Goal: Task Accomplishment & Management: Complete application form

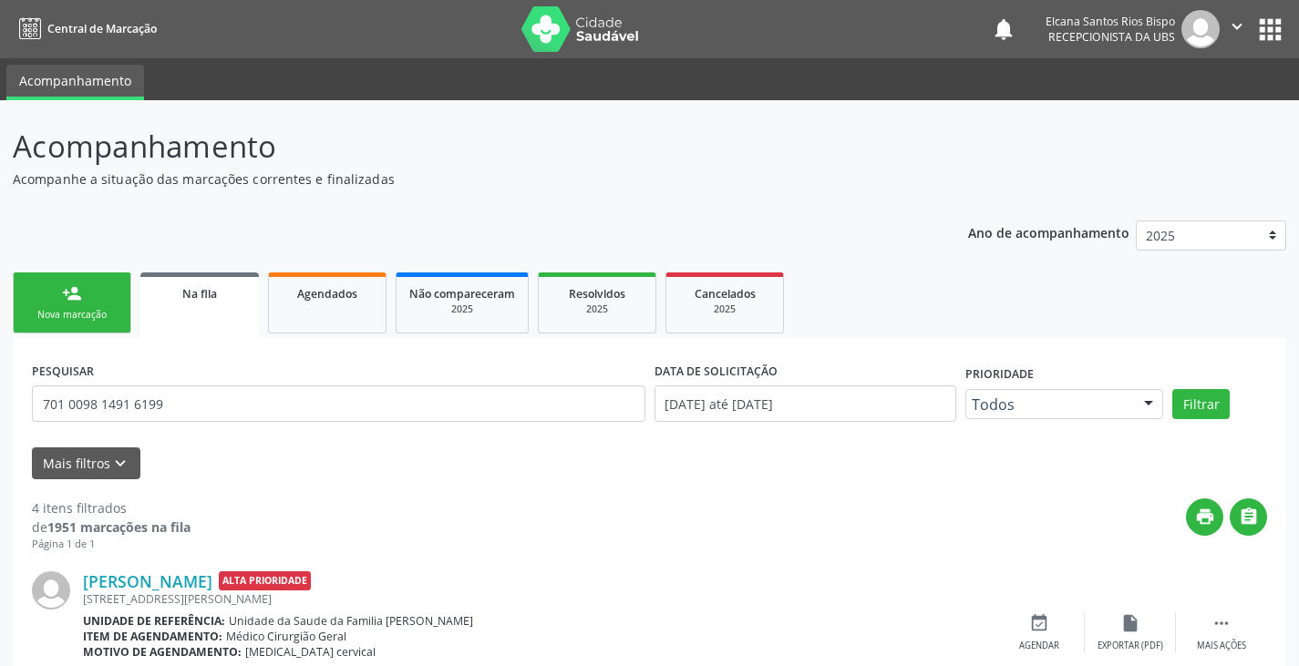
scroll to position [365, 0]
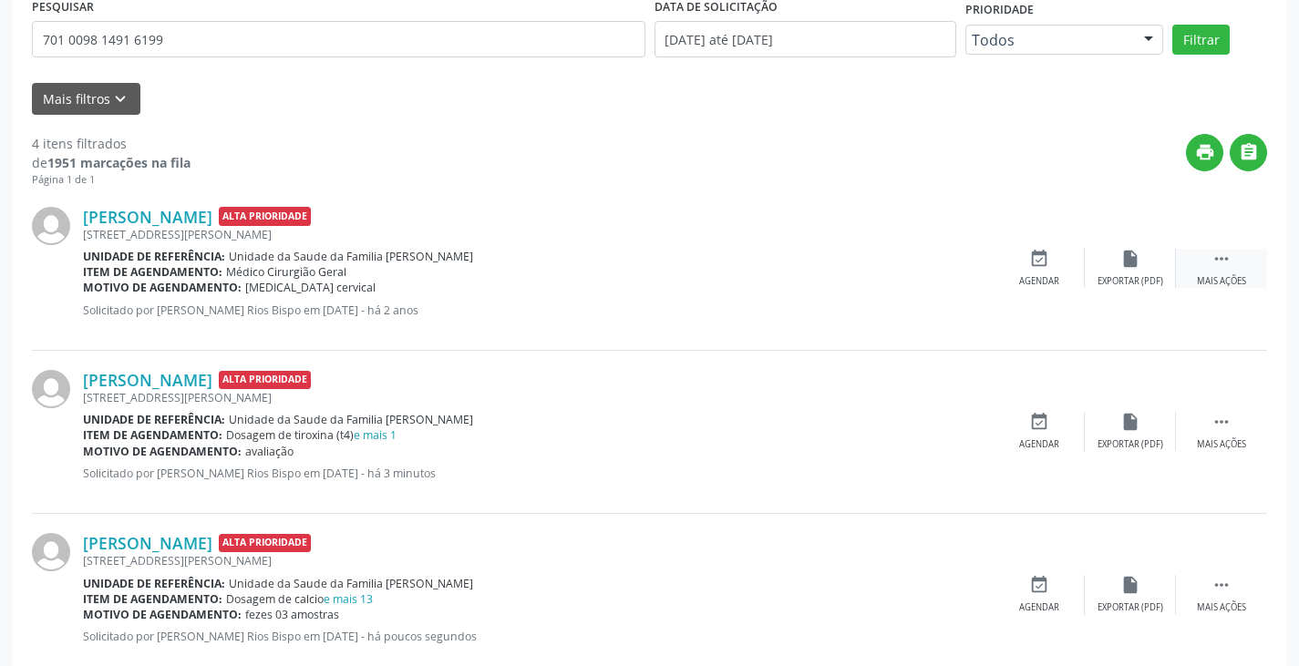
click at [1216, 252] on icon "" at bounding box center [1221, 259] width 20 height 20
click at [1138, 273] on div "edit Editar" at bounding box center [1129, 268] width 91 height 39
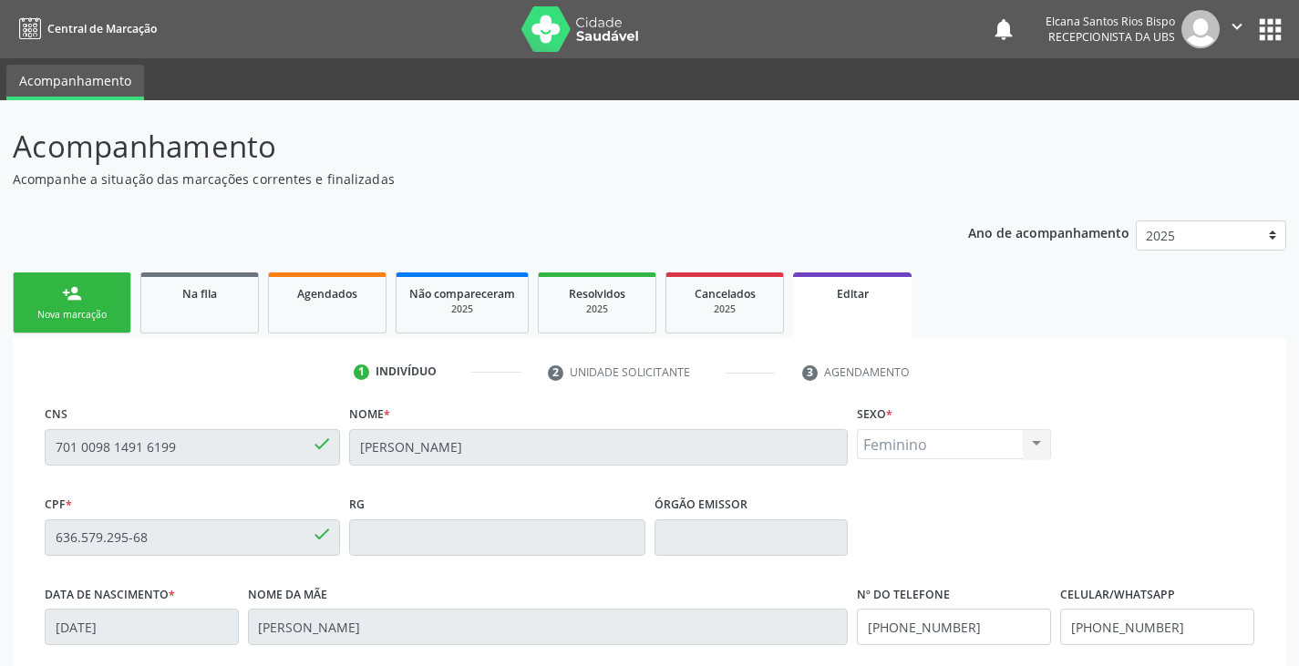
scroll to position [346, 0]
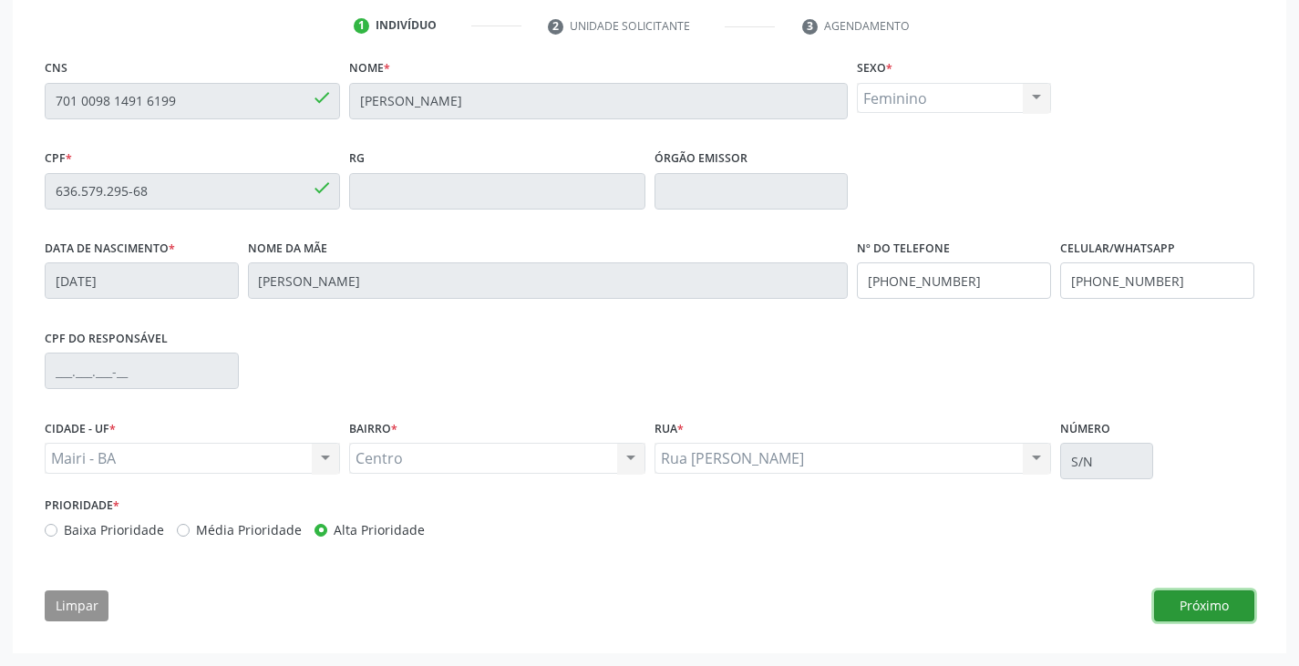
click at [1170, 608] on button "Próximo" at bounding box center [1204, 605] width 100 height 31
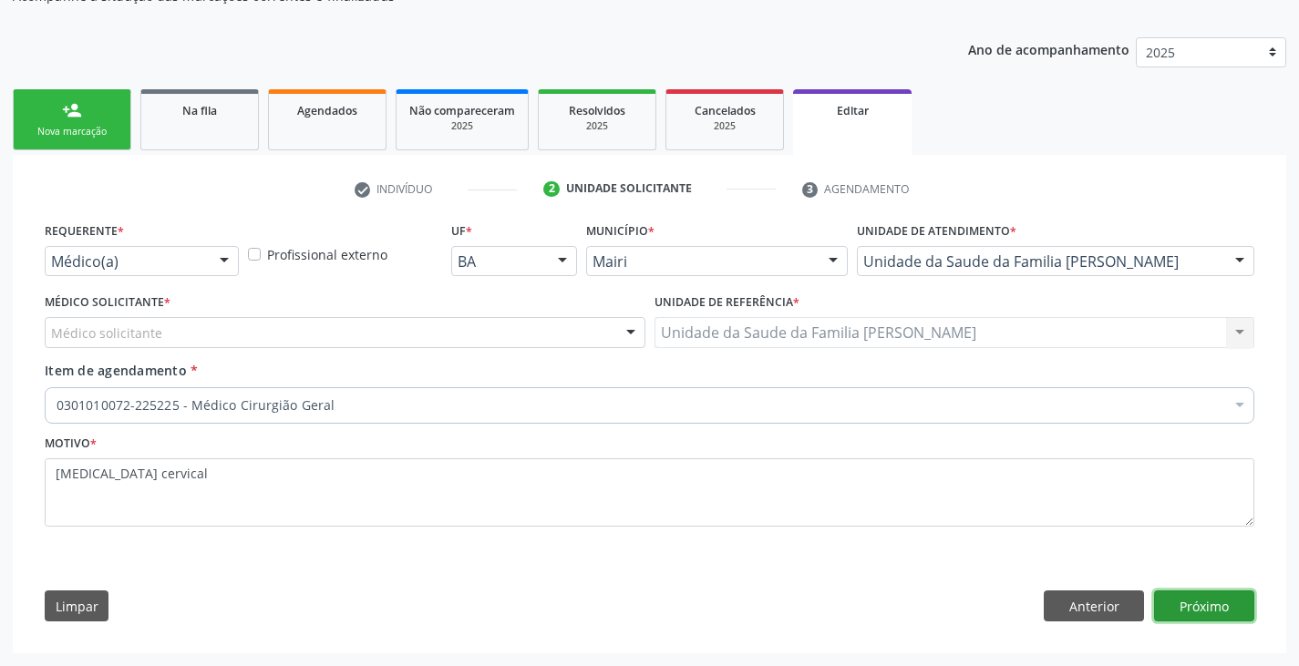
click at [1201, 601] on button "Próximo" at bounding box center [1204, 605] width 100 height 31
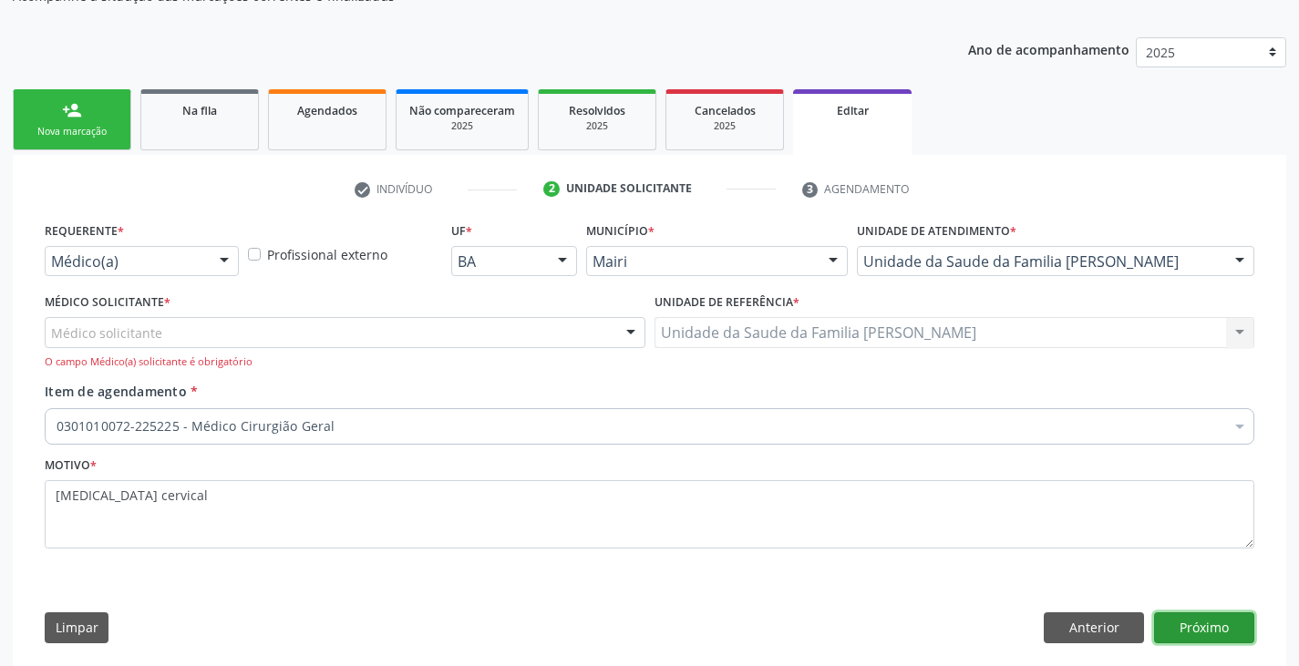
click at [1210, 629] on button "Próximo" at bounding box center [1204, 627] width 100 height 31
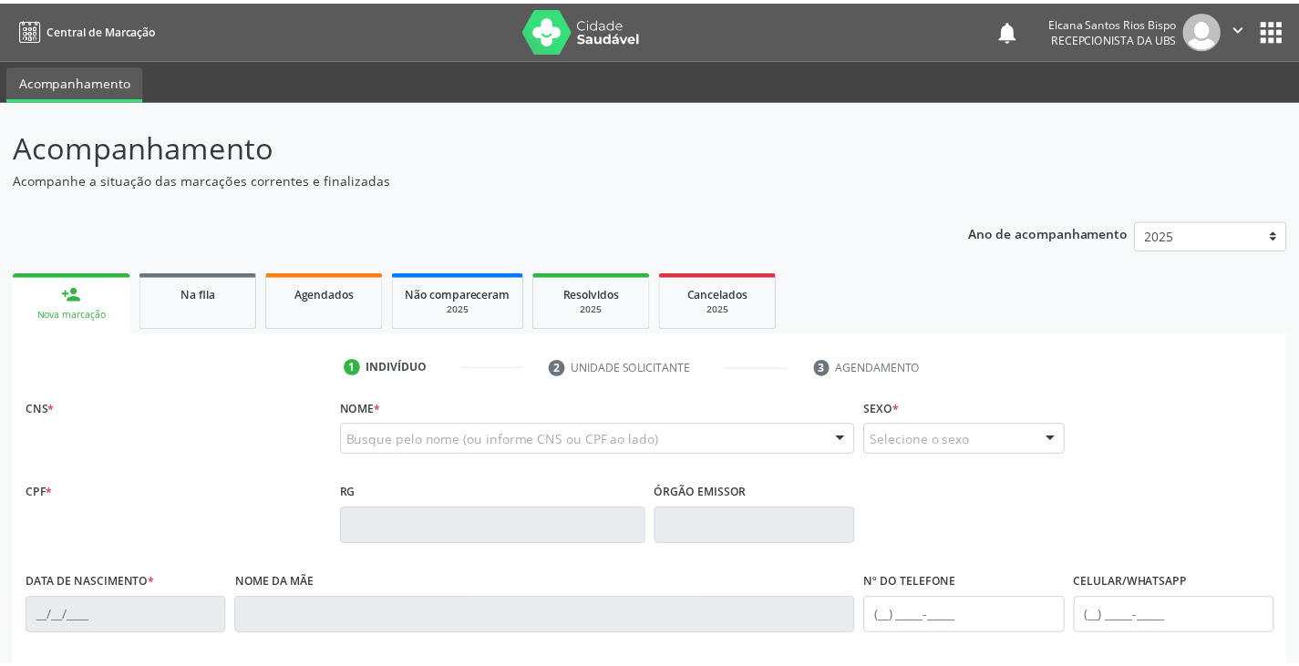
scroll to position [182, 0]
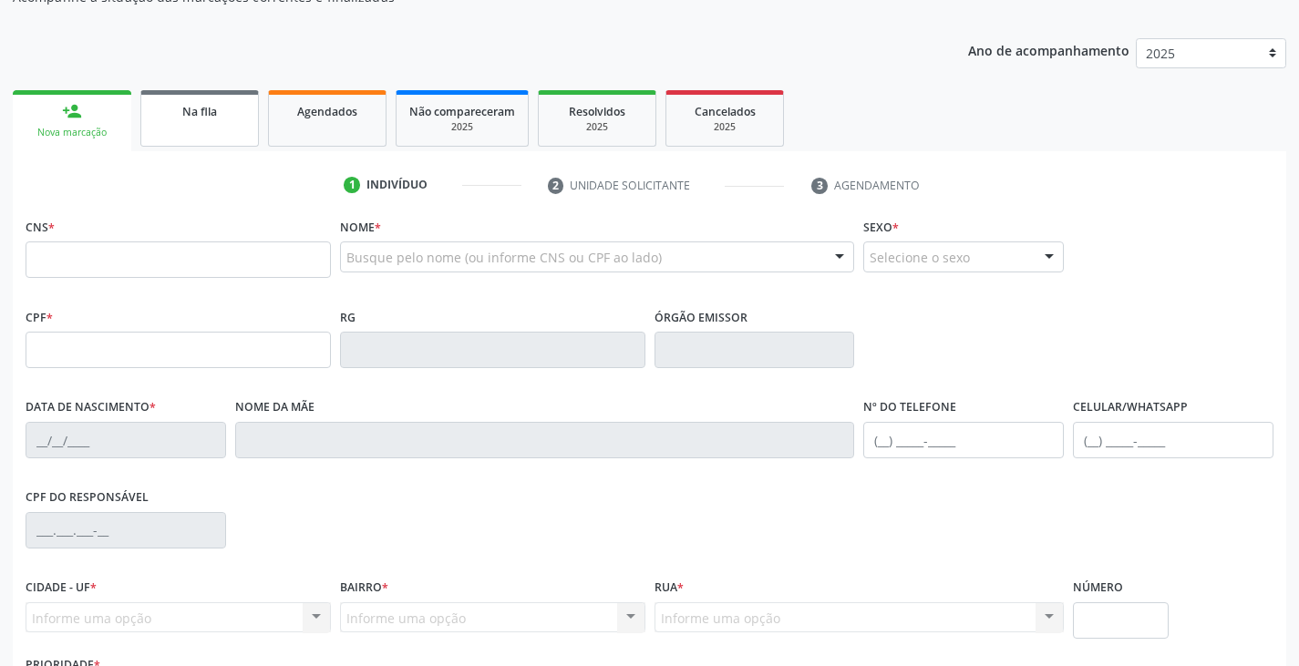
click at [220, 117] on div "Na fila" at bounding box center [199, 110] width 91 height 19
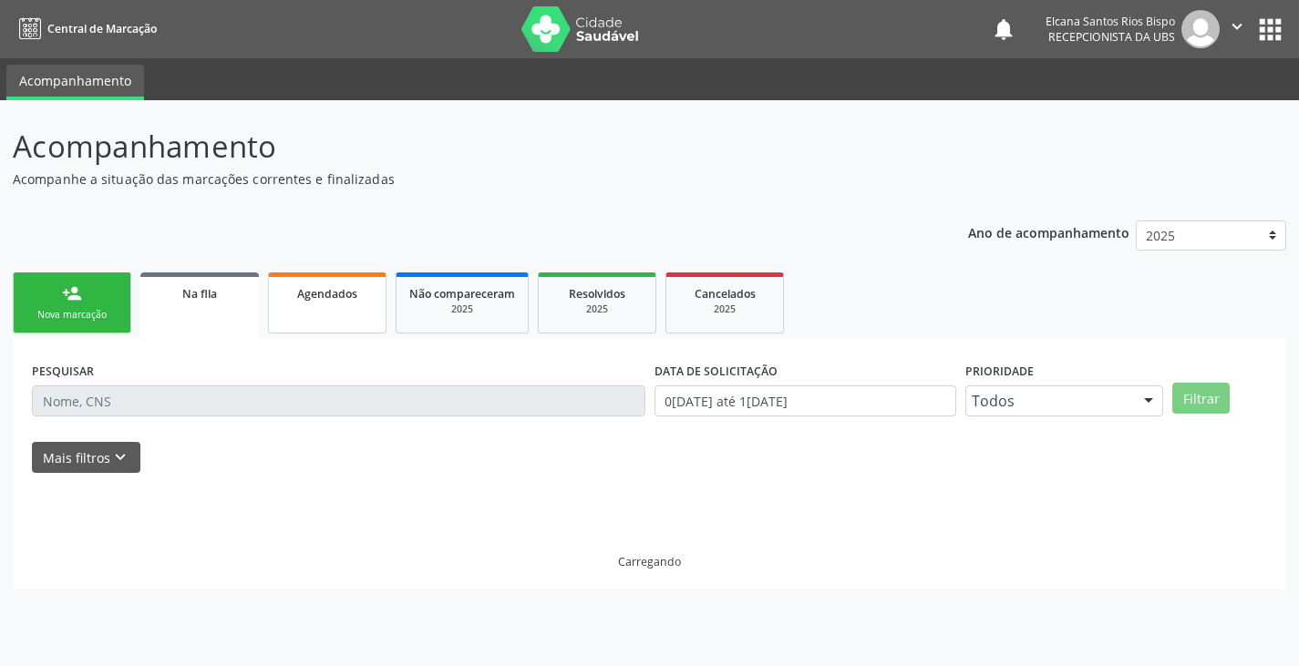
scroll to position [0, 0]
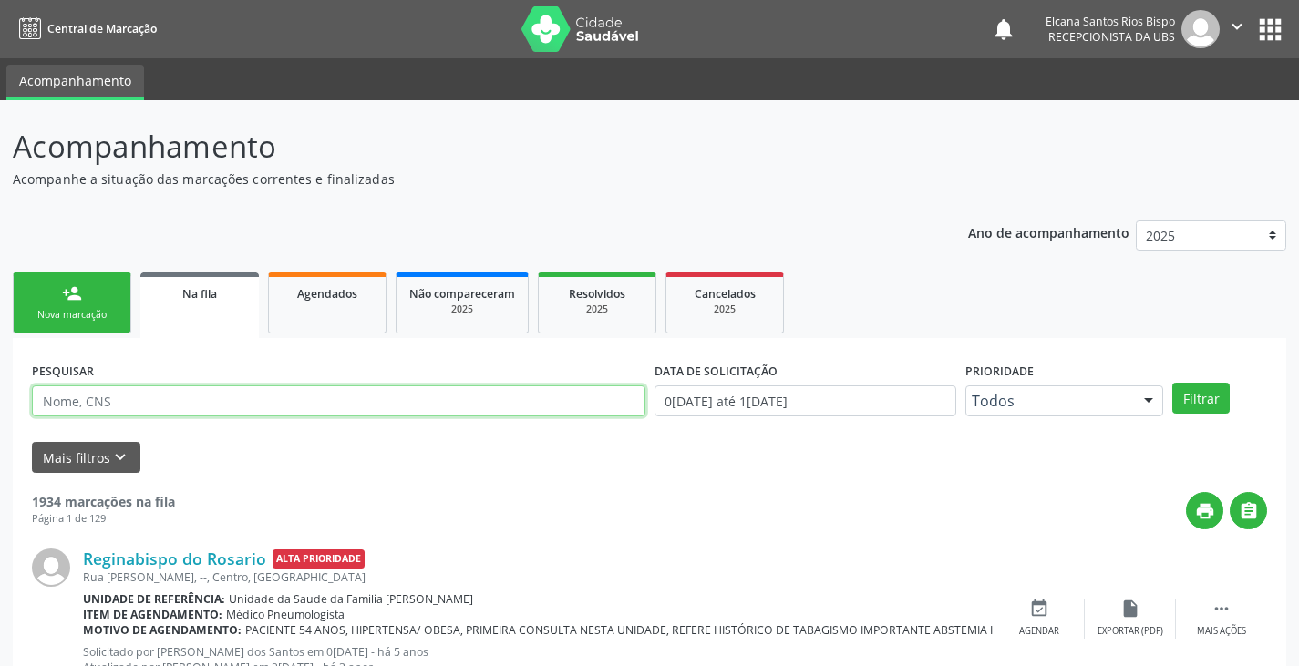
click at [247, 402] on input "text" at bounding box center [338, 400] width 613 height 31
type input "701009814916199"
click at [1172, 383] on button "Filtrar" at bounding box center [1200, 398] width 57 height 31
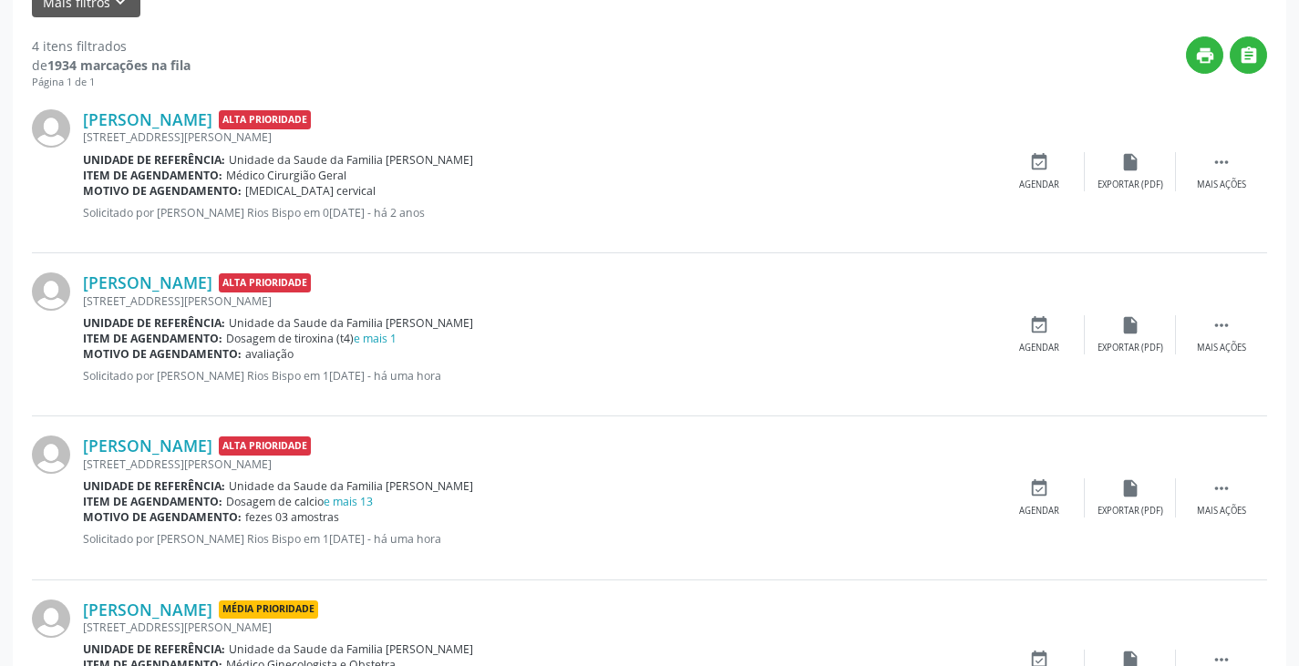
scroll to position [547, 0]
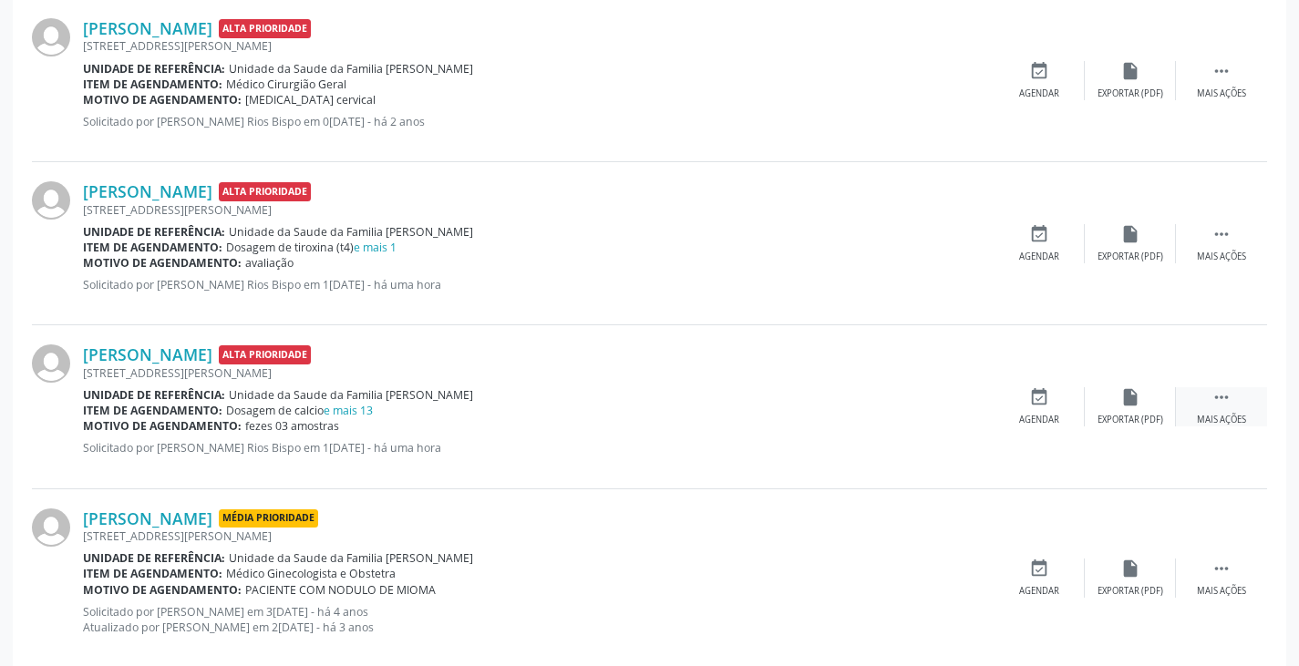
click at [1225, 397] on icon "" at bounding box center [1221, 397] width 20 height 20
click at [1139, 406] on icon "edit" at bounding box center [1130, 397] width 20 height 20
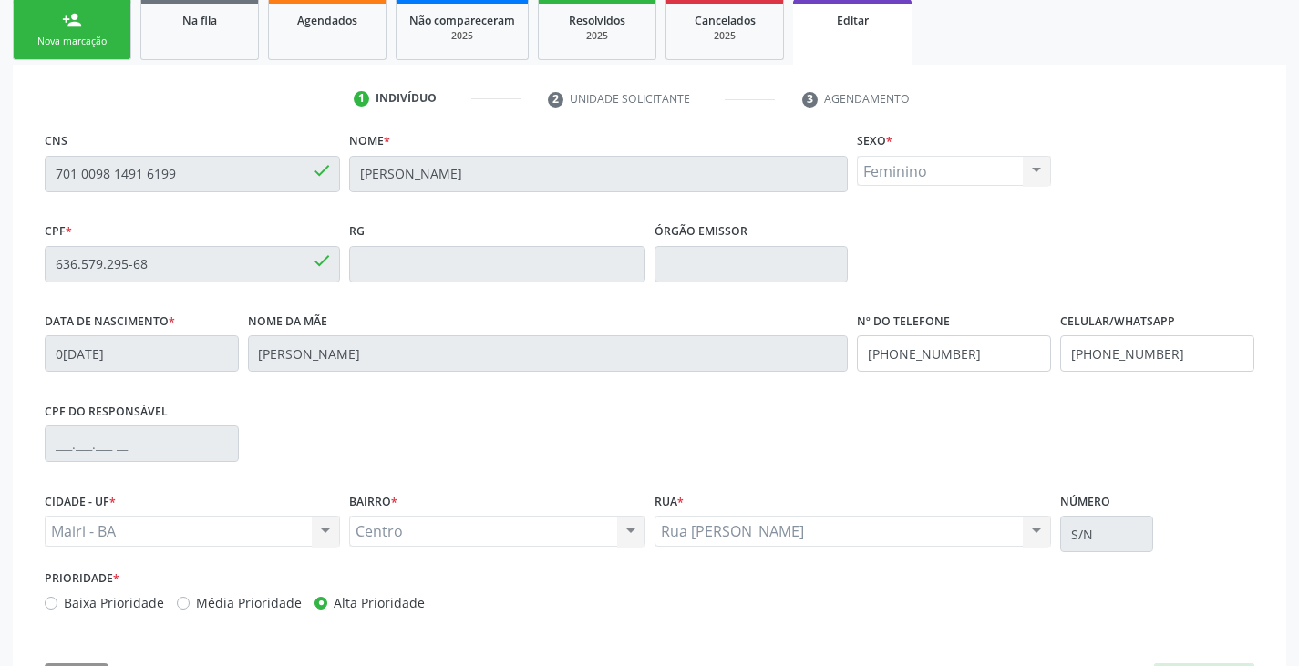
scroll to position [346, 0]
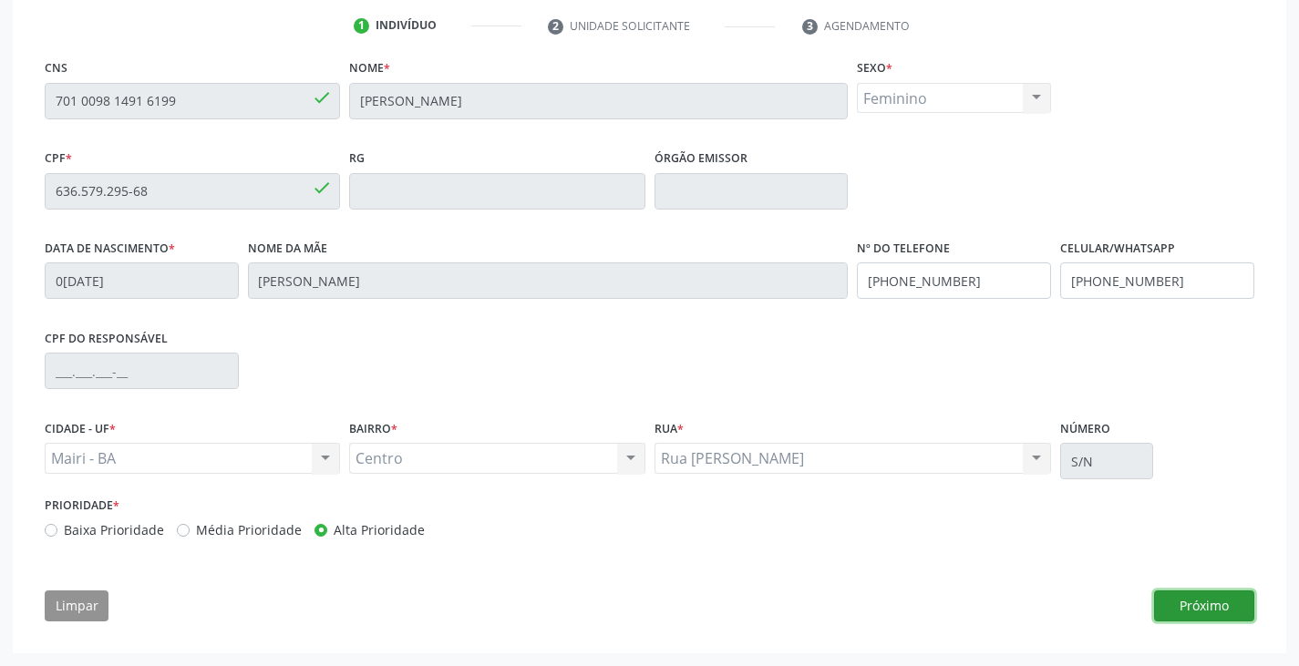
click at [1186, 592] on button "Próximo" at bounding box center [1204, 605] width 100 height 31
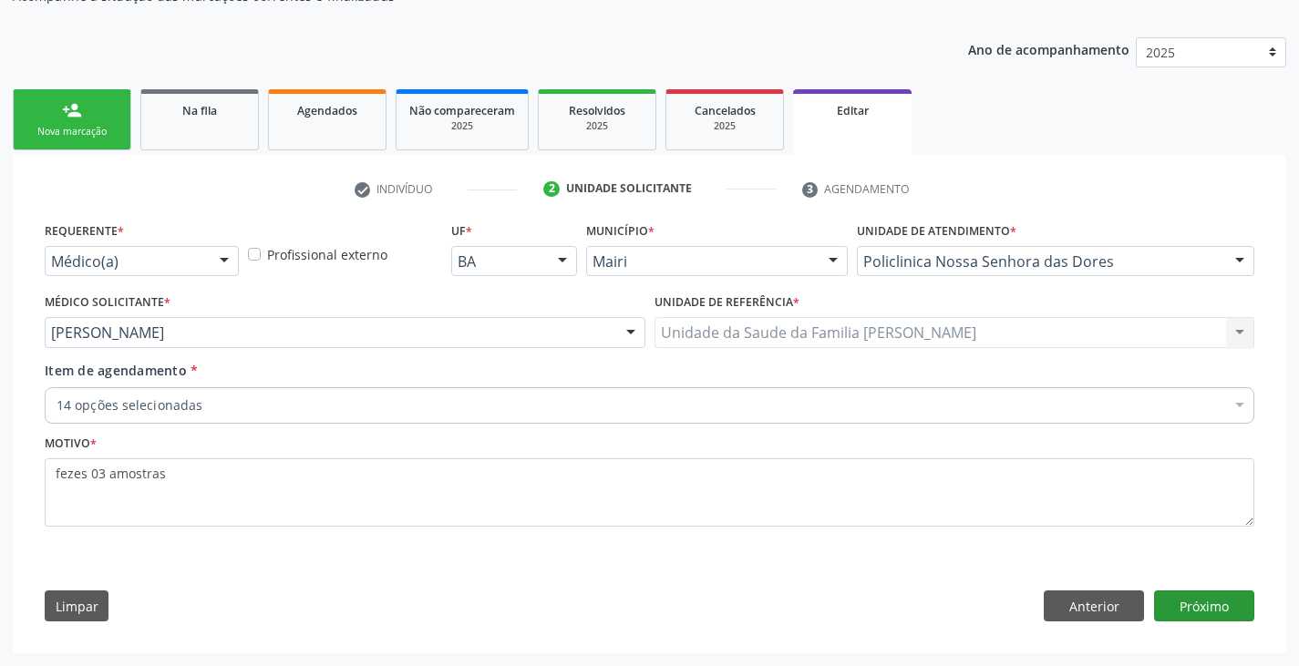
scroll to position [183, 0]
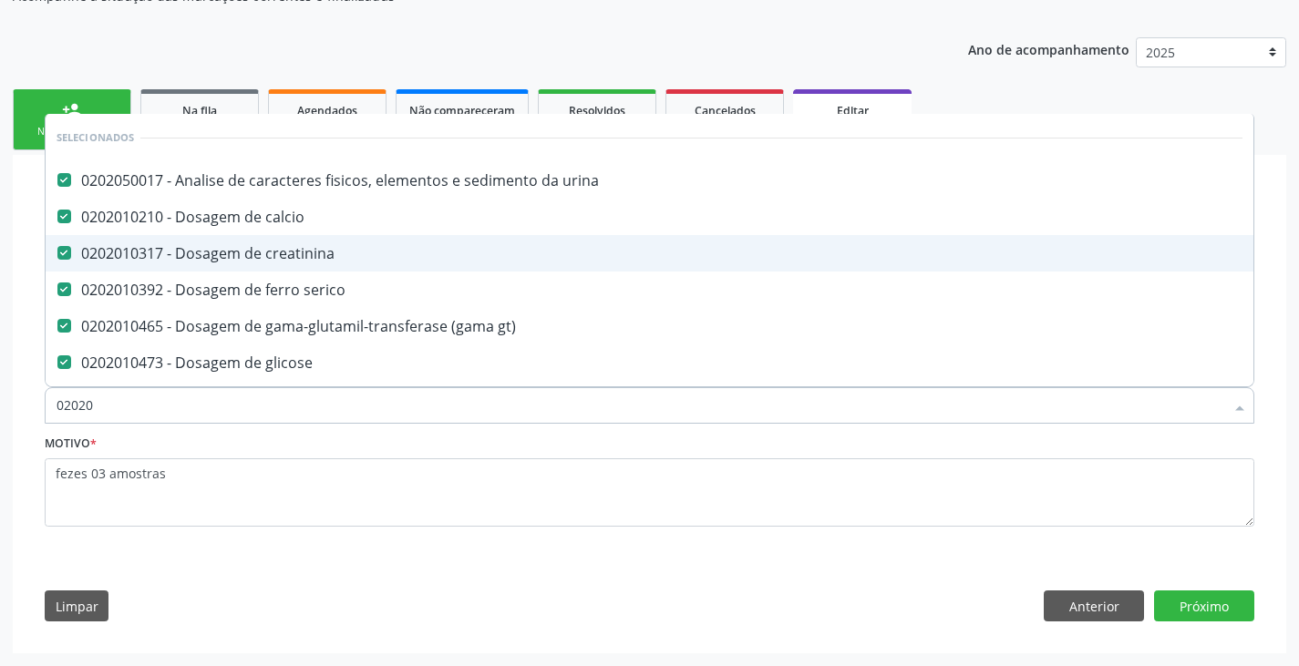
type input "020201"
checkbox completo "false"
checkbox fezes "false"
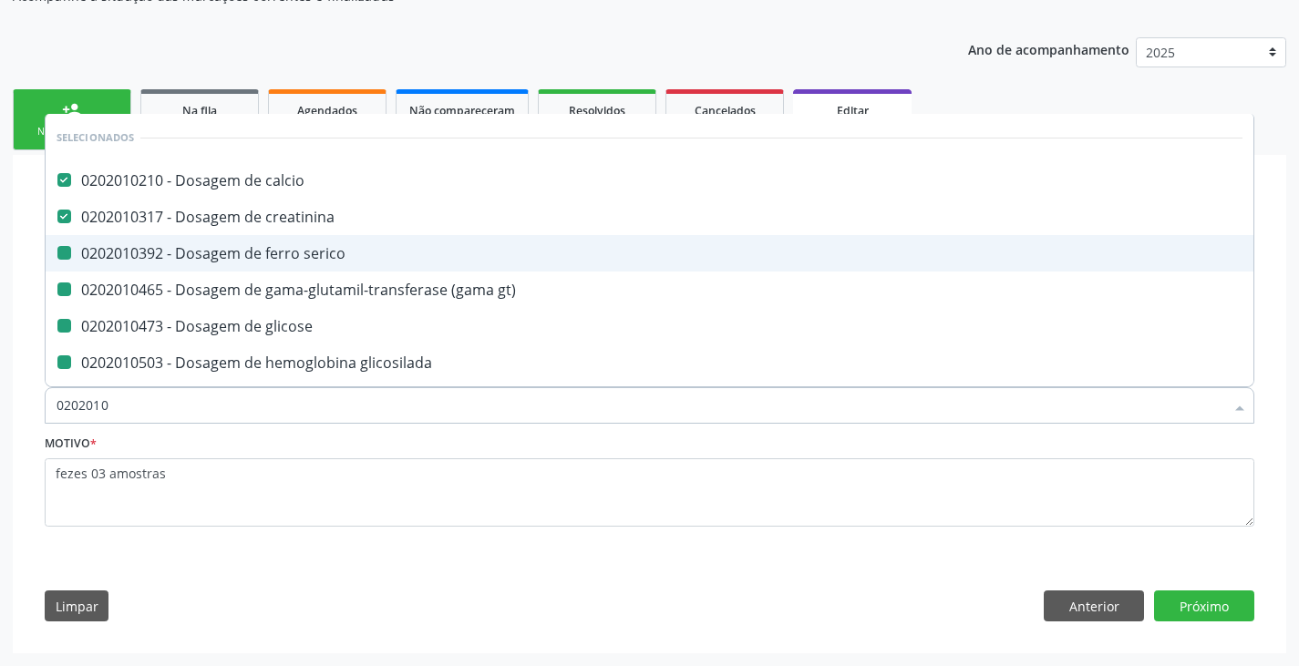
type input "02020102"
checkbox serico "false"
checkbox gt\) "false"
checkbox glicose "false"
checkbox glicosilada "false"
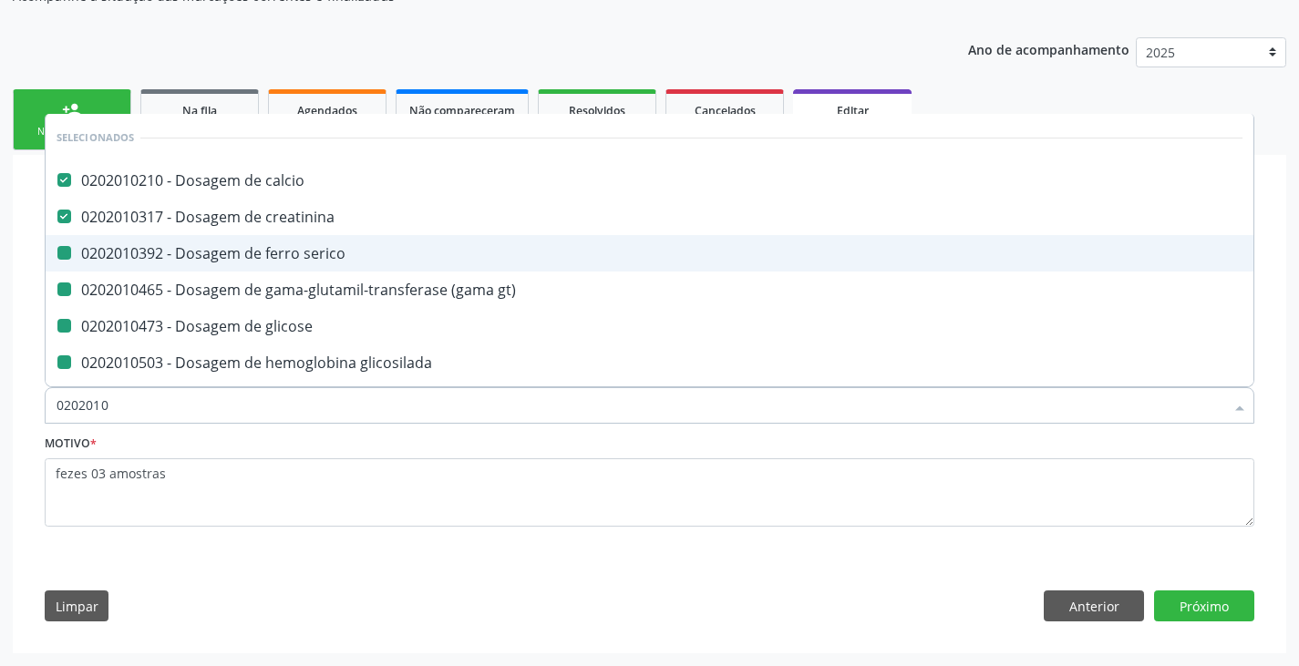
checkbox \(tgo\) "false"
checkbox \(tgp\) "false"
checkbox triglicerideos "false"
checkbox ureia "false"
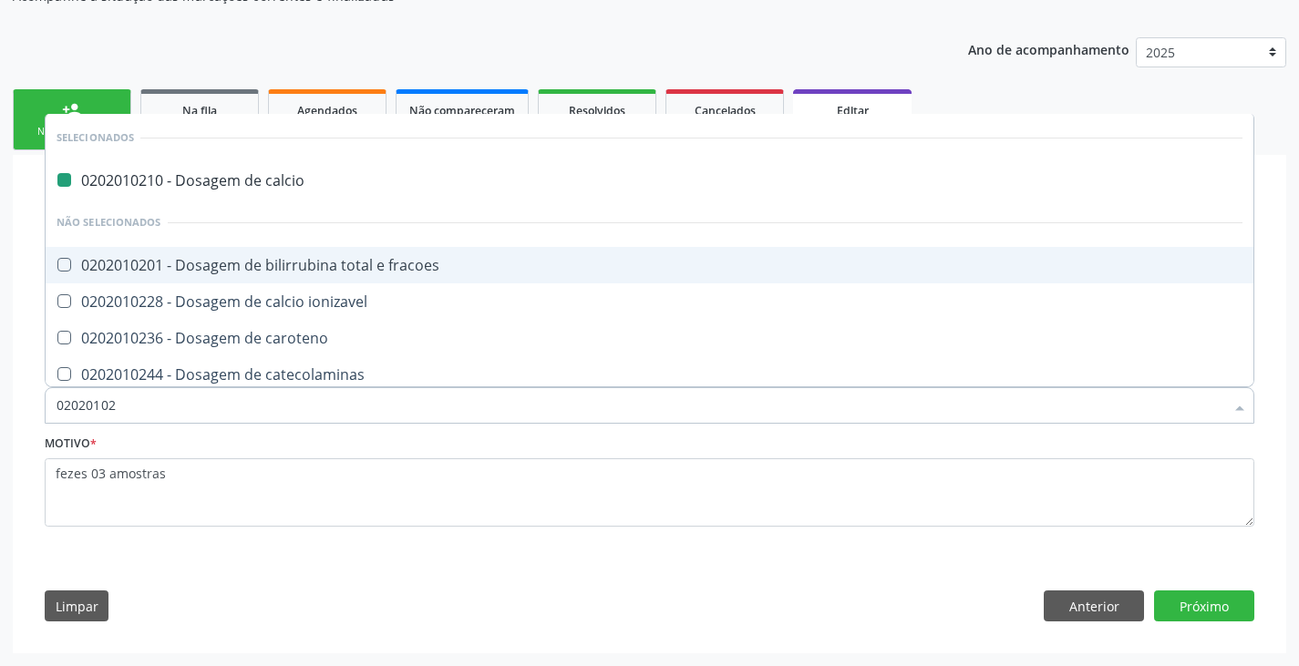
type input "020201029"
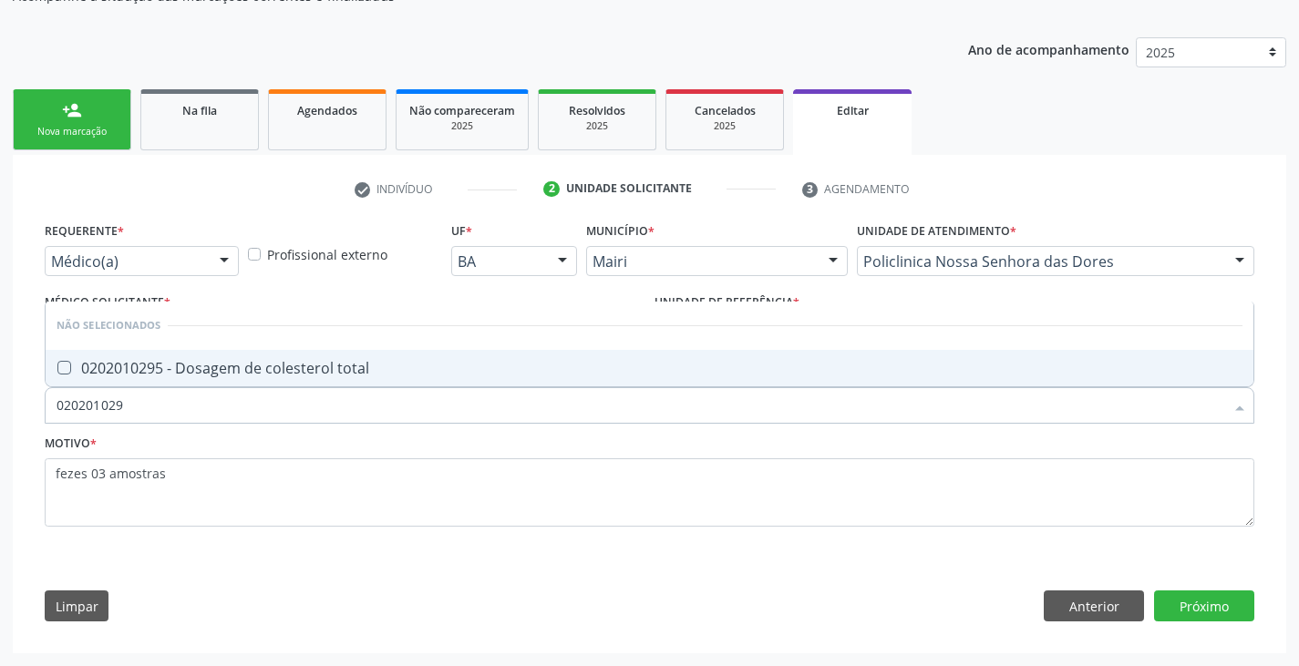
click at [165, 375] on div "0202010295 - Dosagem de colesterol total" at bounding box center [649, 368] width 1186 height 15
checkbox total "true"
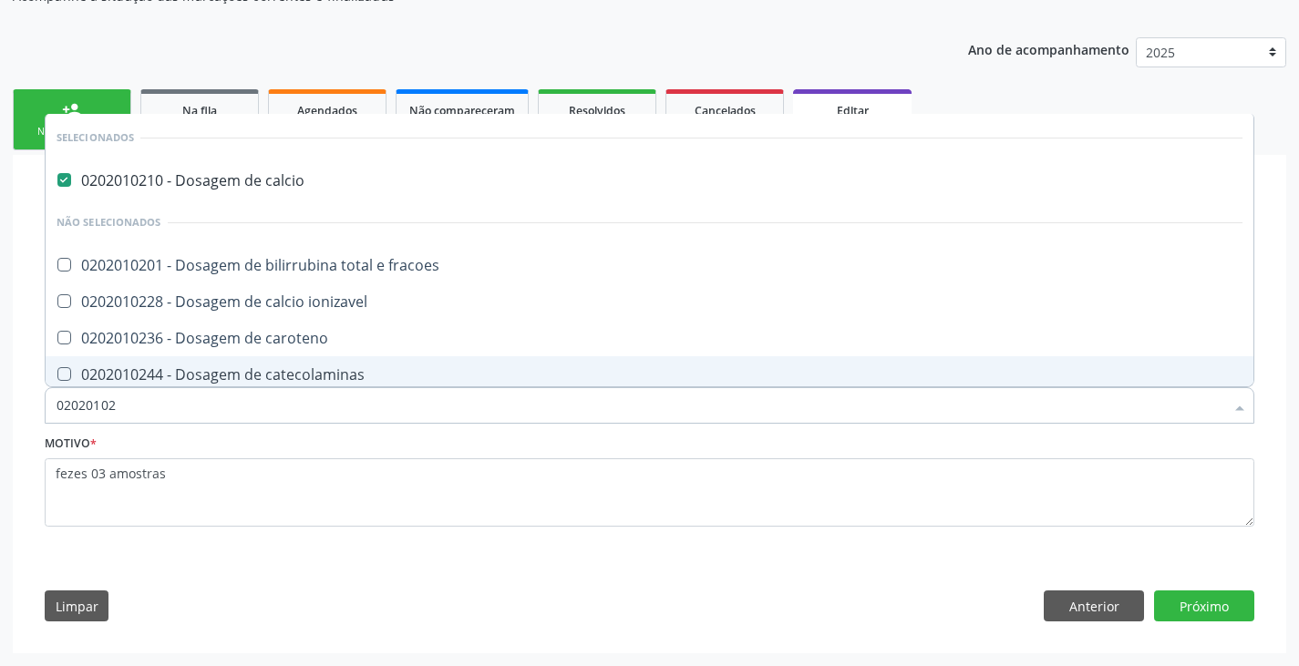
type input "020201028"
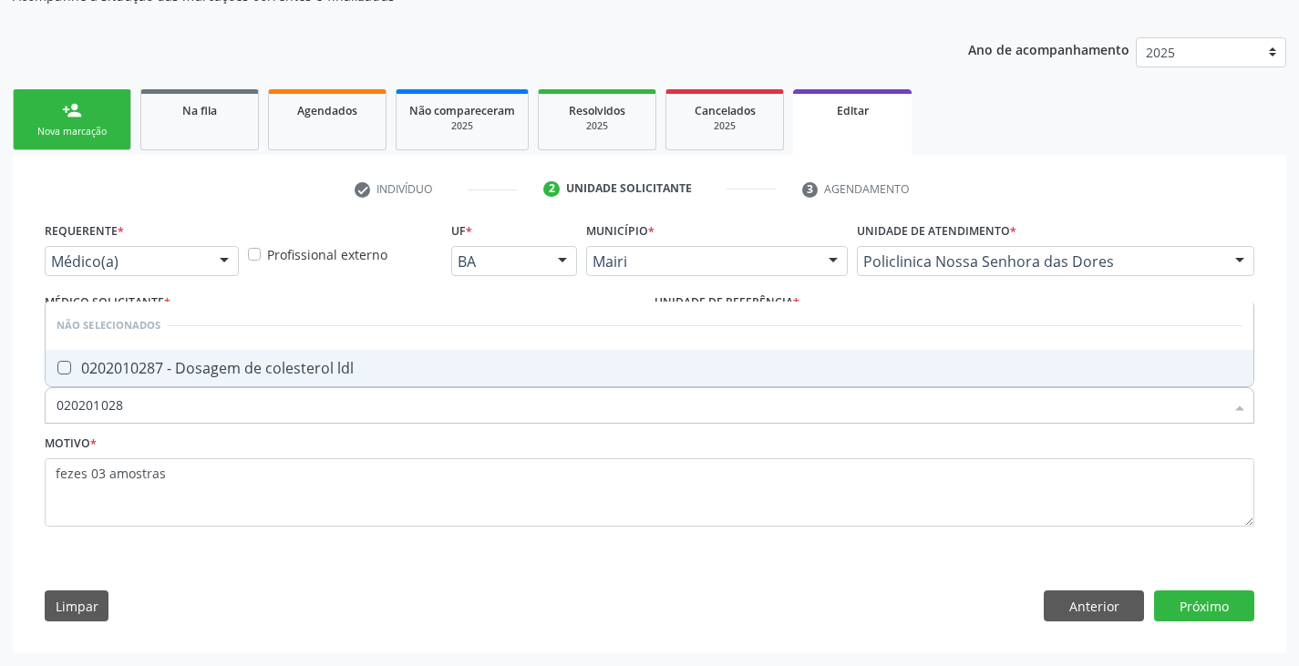
click at [165, 375] on div "0202010287 - Dosagem de colesterol ldl" at bounding box center [649, 368] width 1186 height 15
checkbox ldl "true"
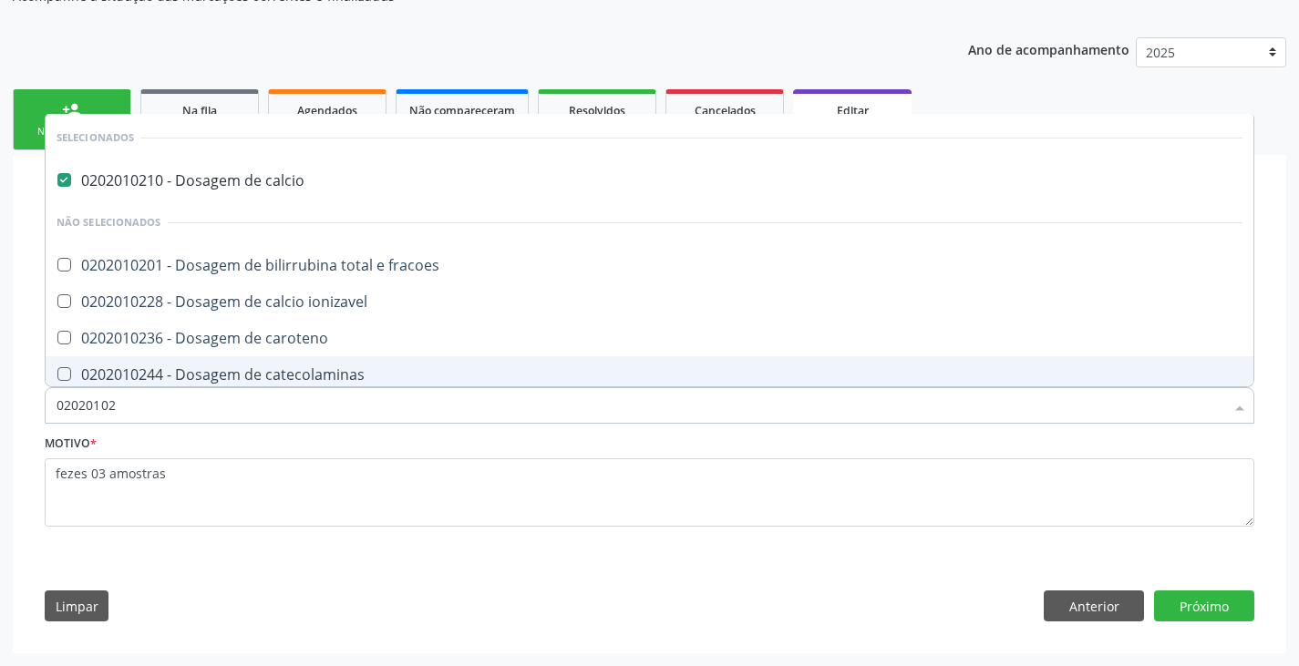
type input "020201027"
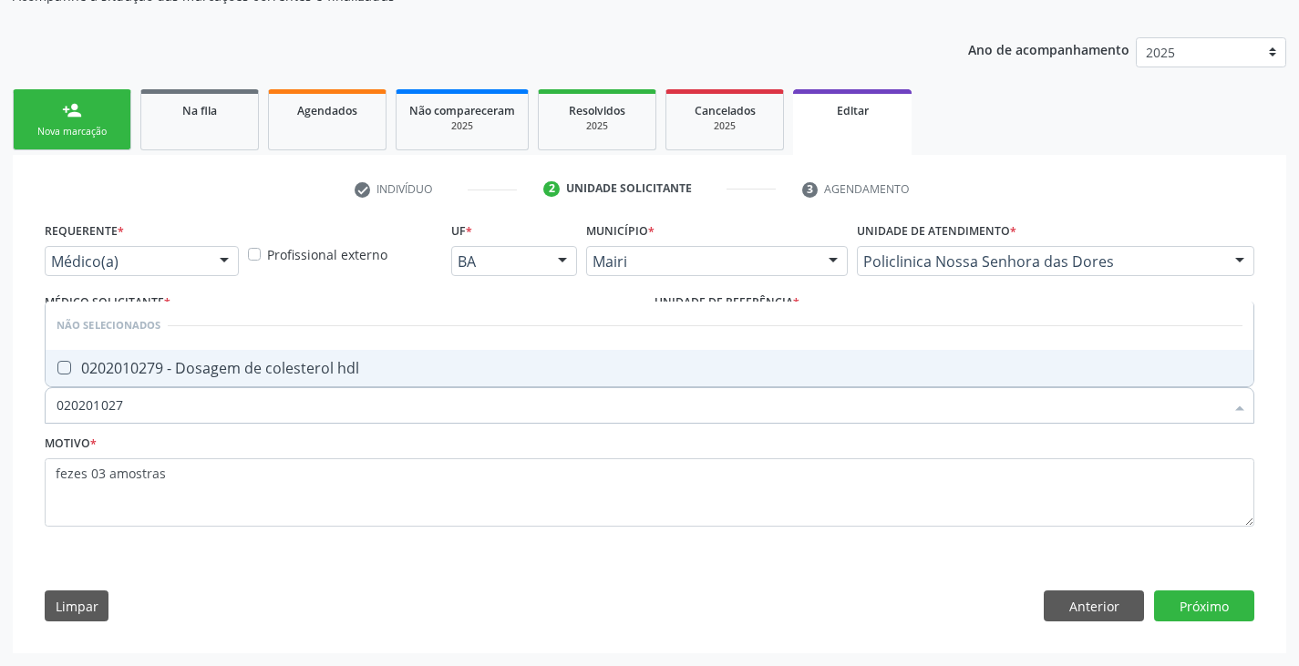
click at [165, 375] on div "0202010279 - Dosagem de colesterol hdl" at bounding box center [649, 368] width 1186 height 15
checkbox hdl "true"
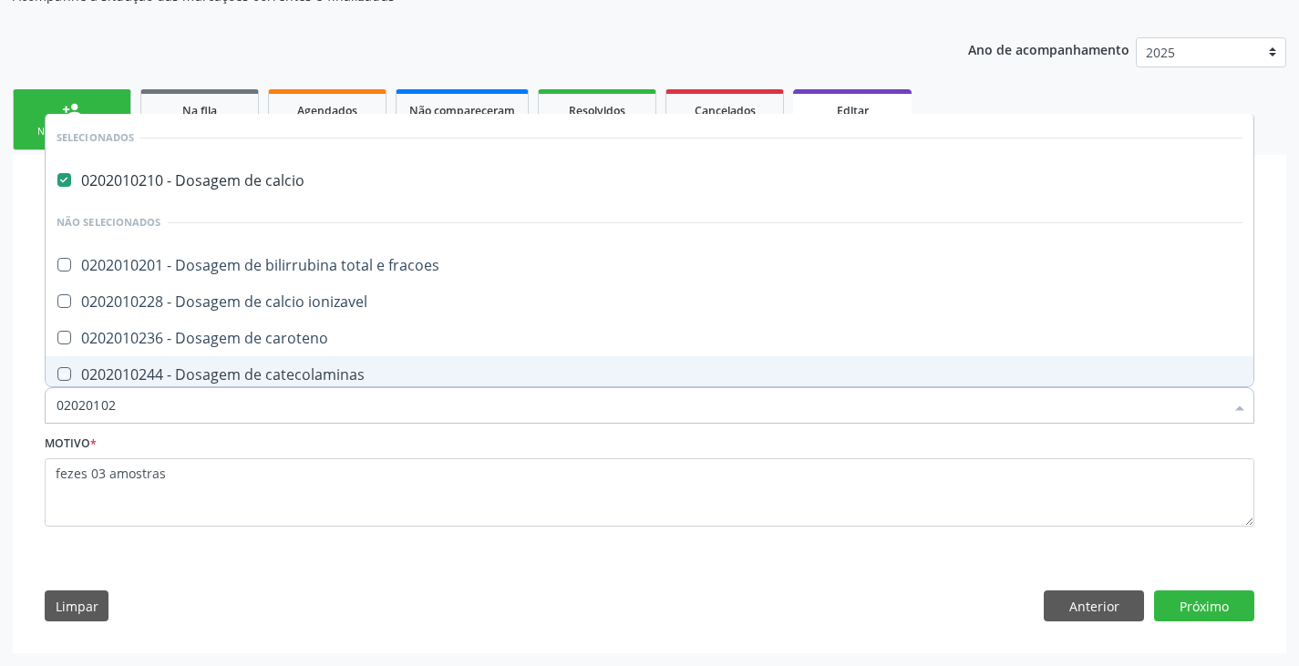
type input "0202010"
checkbox fracoes "true"
checkbox ionizavel "true"
checkbox caroteno "true"
checkbox catecolaminas "true"
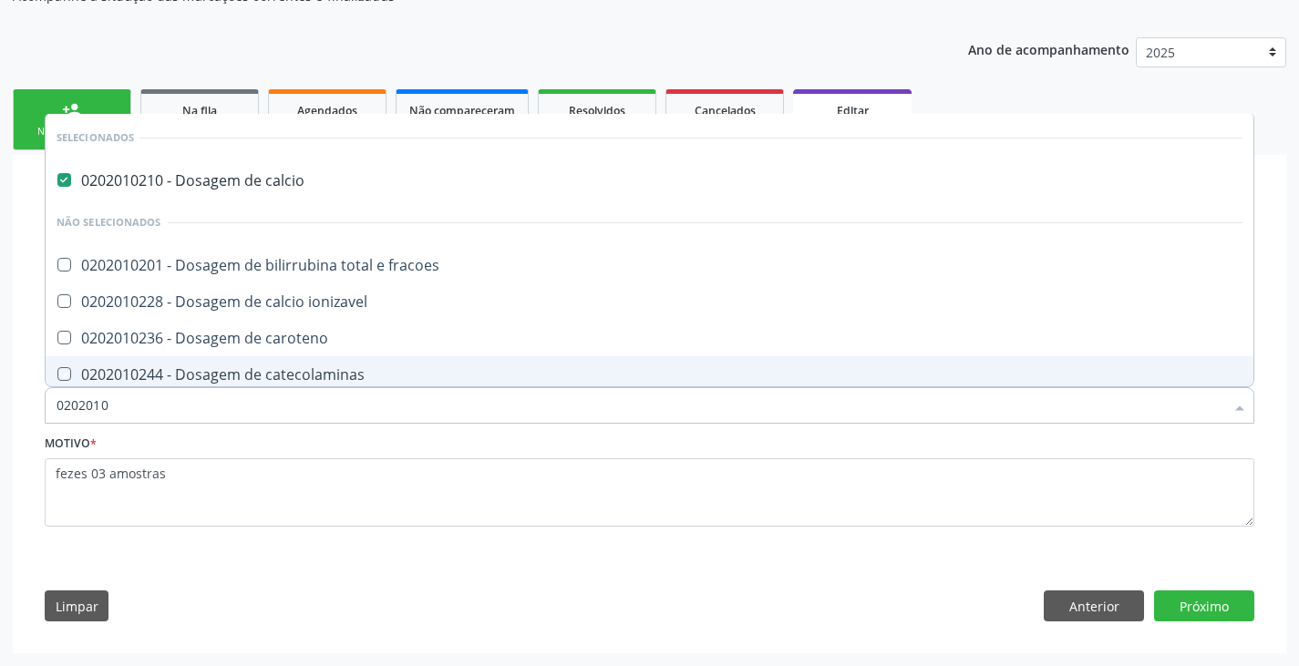
checkbox ceruloplasmina "true"
checkbox cloreto "true"
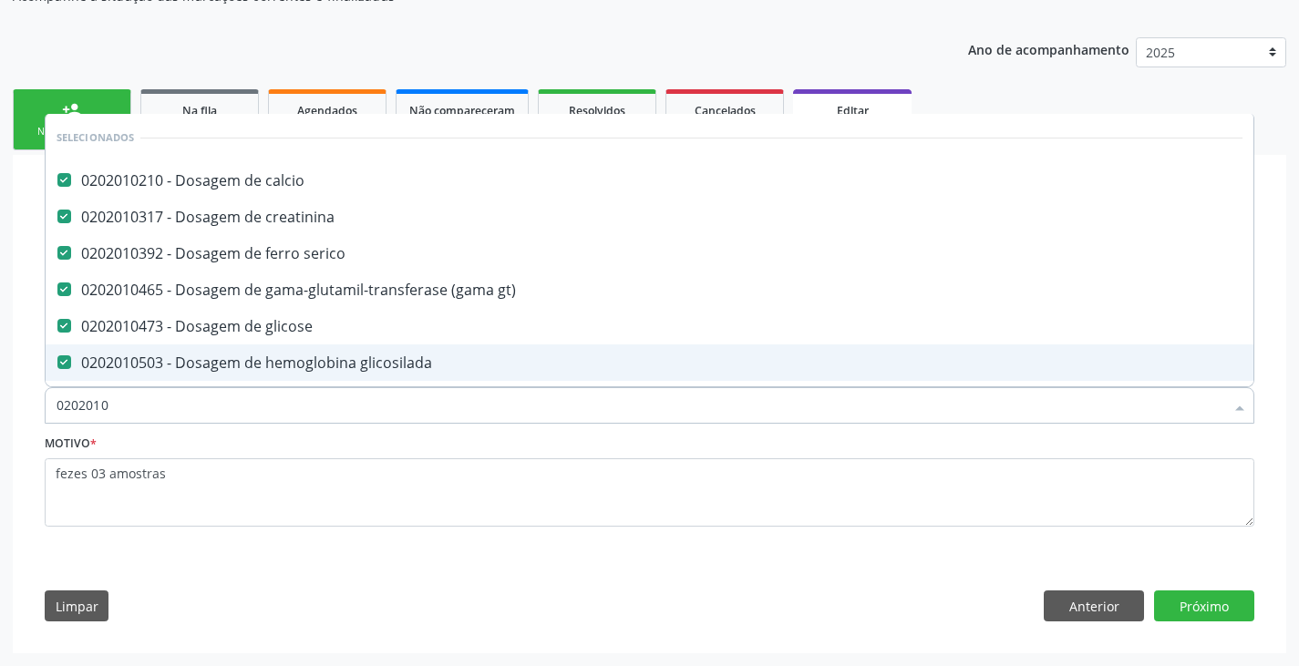
type input "02020106"
checkbox glicosilada "false"
checkbox \(tgo\) "false"
checkbox \(tgp\) "false"
checkbox triglicerideos "false"
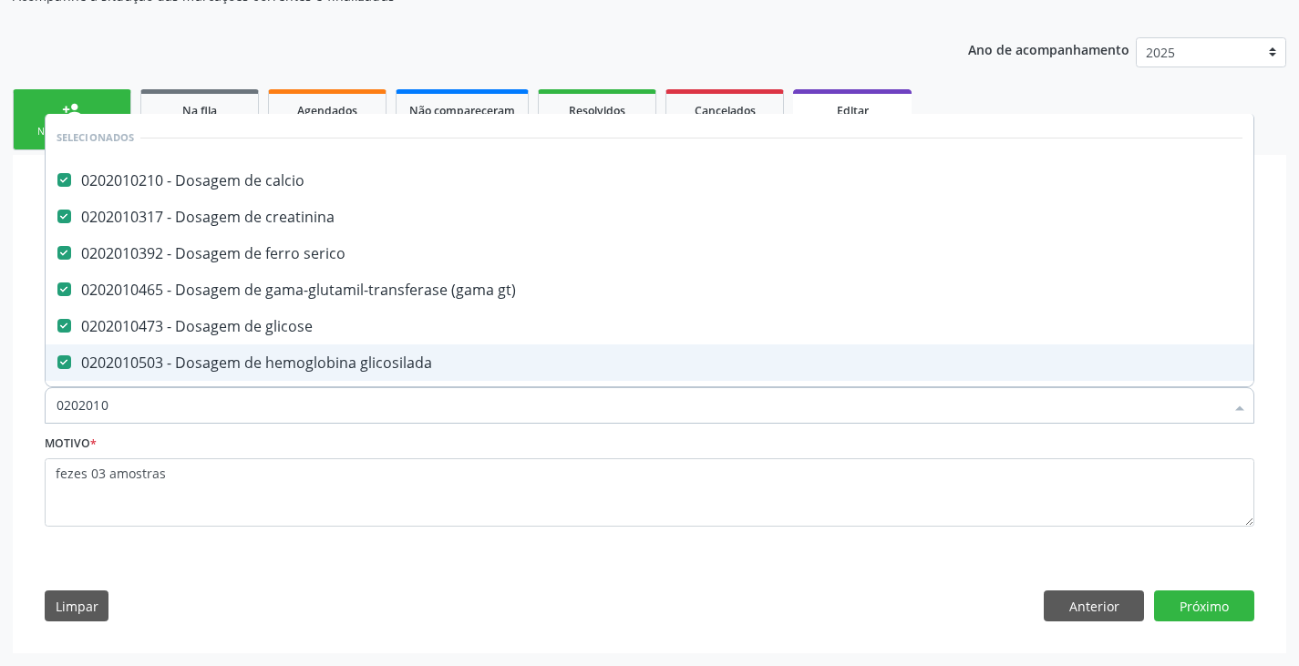
checkbox ureia "false"
type input "02020103"
checkbox gt\) "false"
checkbox glicose "false"
checkbox glicosilada "false"
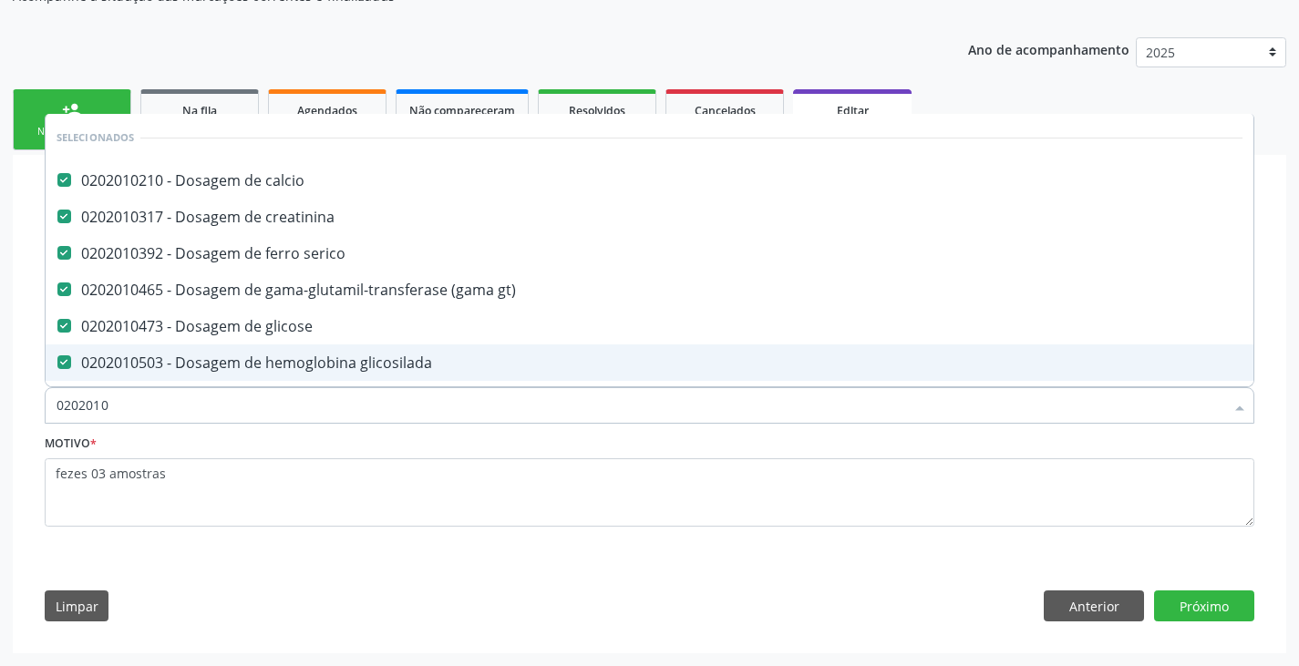
checkbox \(tgo\) "false"
checkbox \(tgp\) "false"
checkbox triglicerideos "false"
checkbox ureia "false"
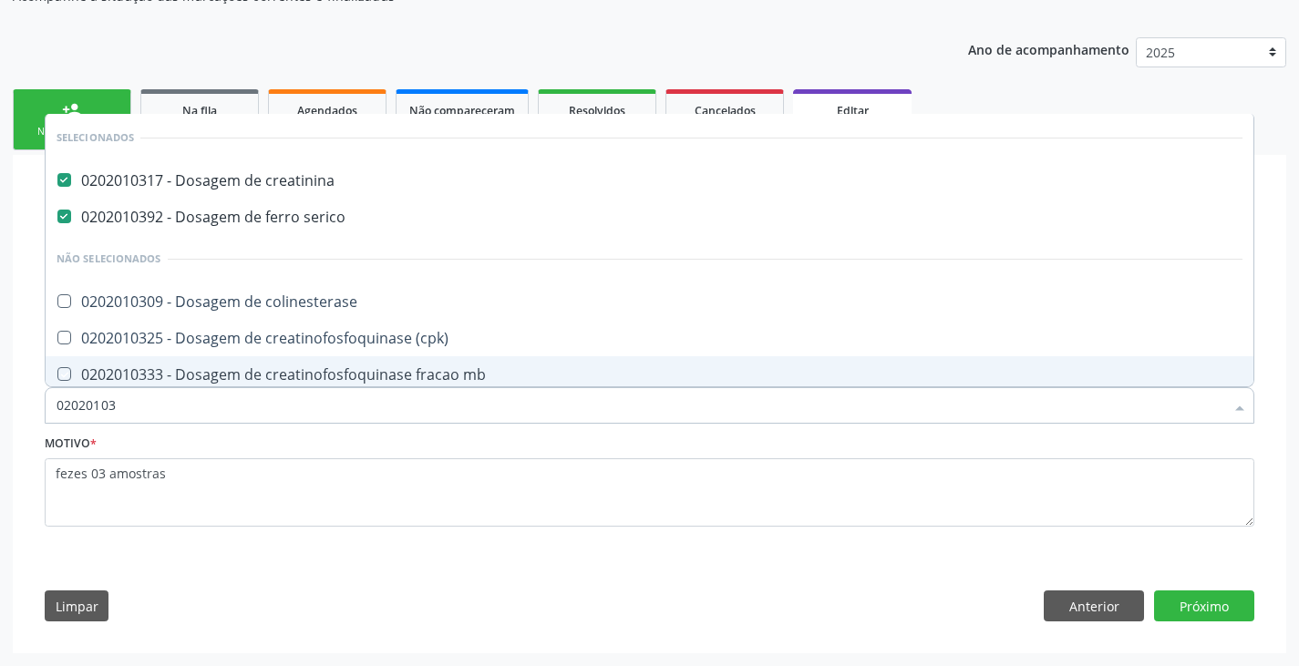
type input "0202010"
checkbox colinesterase "true"
checkbox \(cpk\) "true"
checkbox mb "true"
checkbox alfa-hidroxibutirica "true"
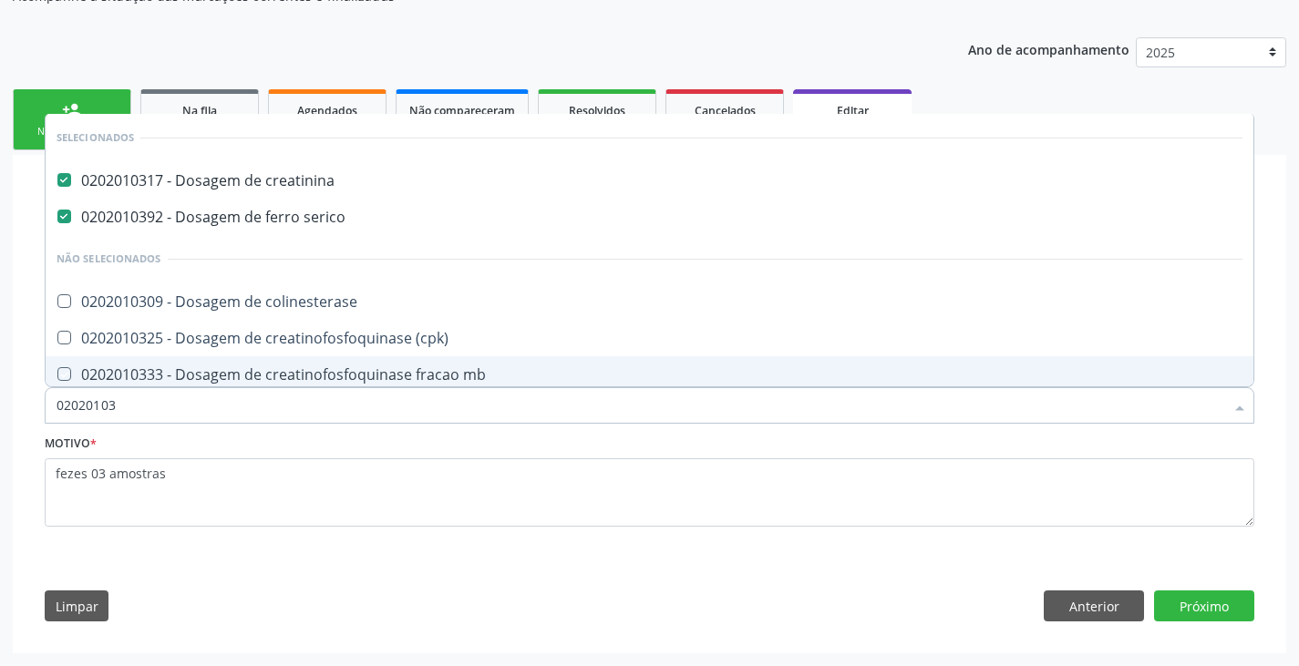
checkbox glutamica "true"
checkbox latica "true"
checkbox fracionadas\) "true"
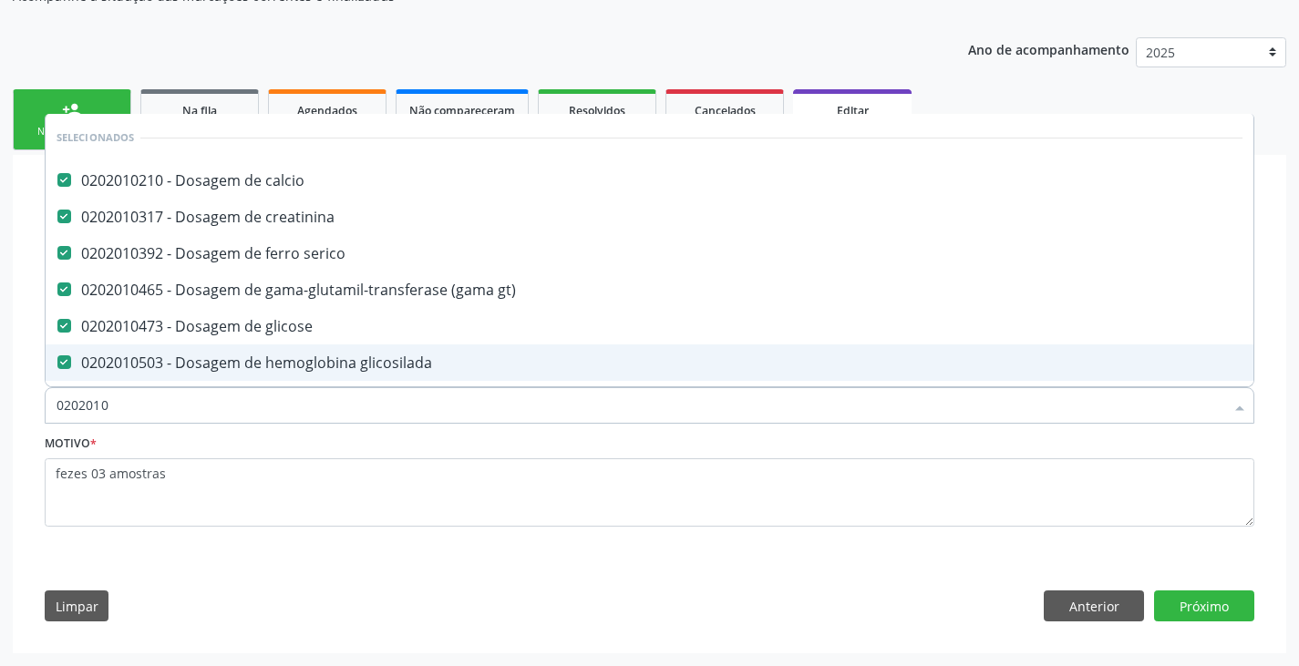
type input "02020106"
checkbox glicosilada "false"
checkbox \(tgo\) "false"
checkbox \(tgp\) "false"
checkbox triglicerideos "false"
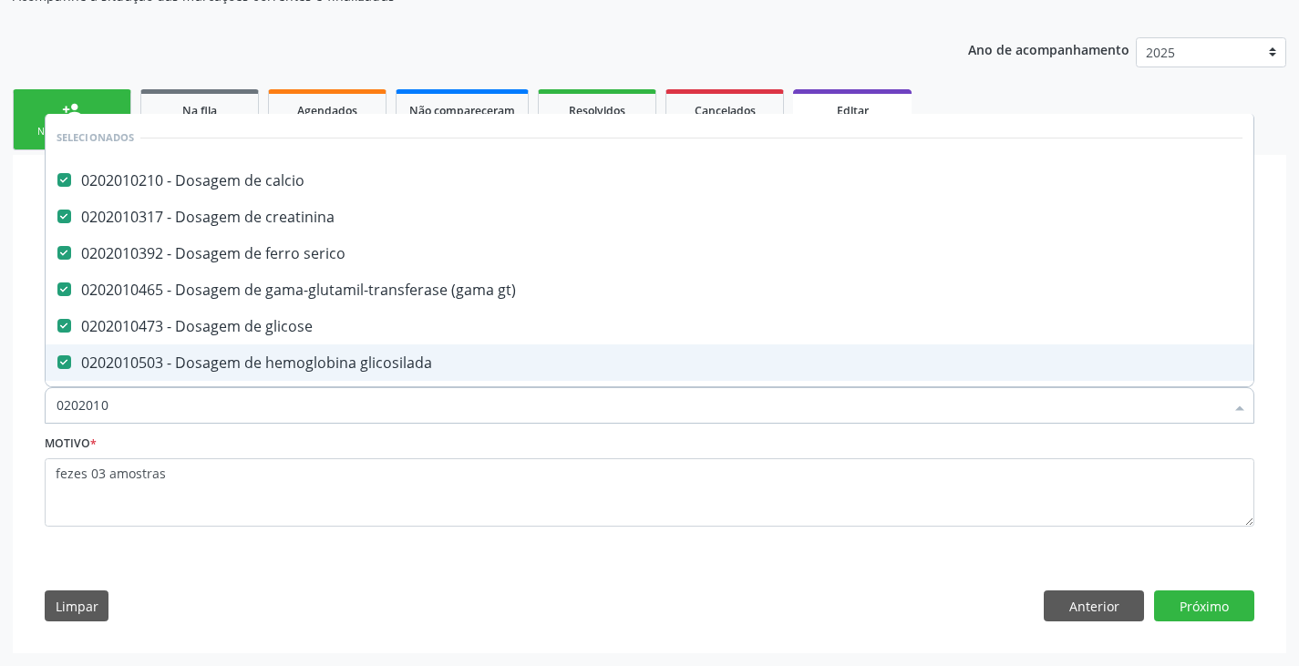
checkbox ureia "false"
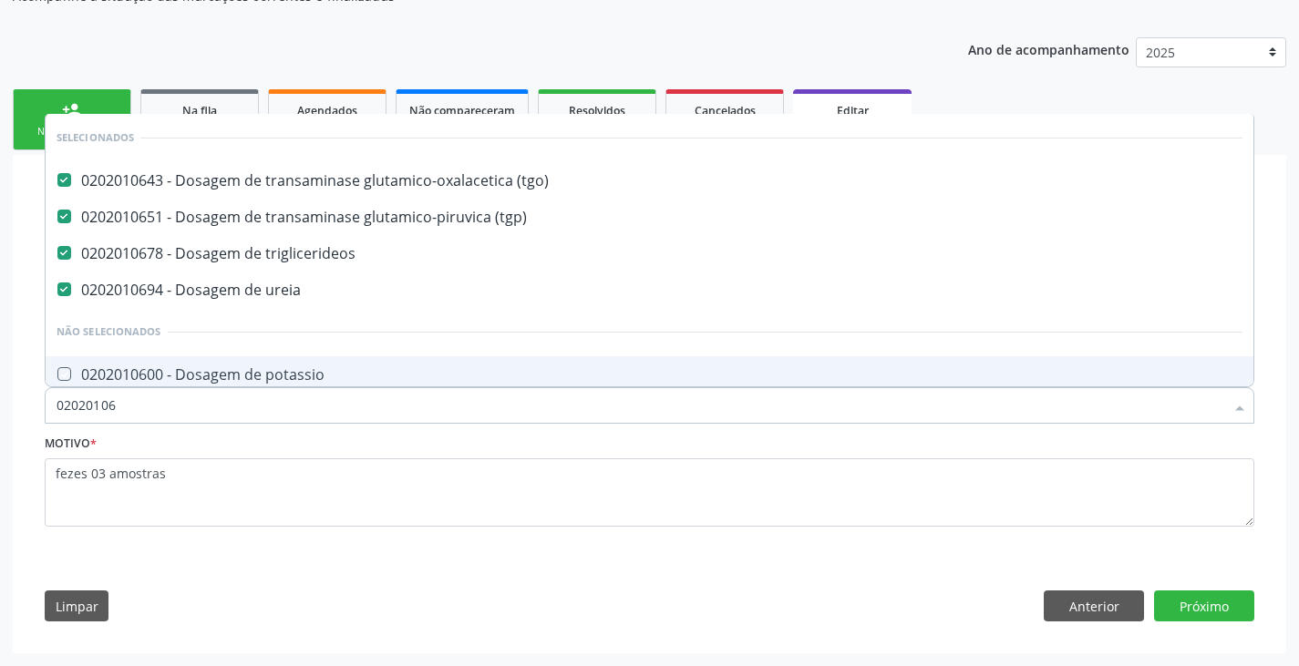
type input "0202010"
checkbox potassio "true"
checkbox totais "true"
checkbox fracoes "true"
checkbox sodio "true"
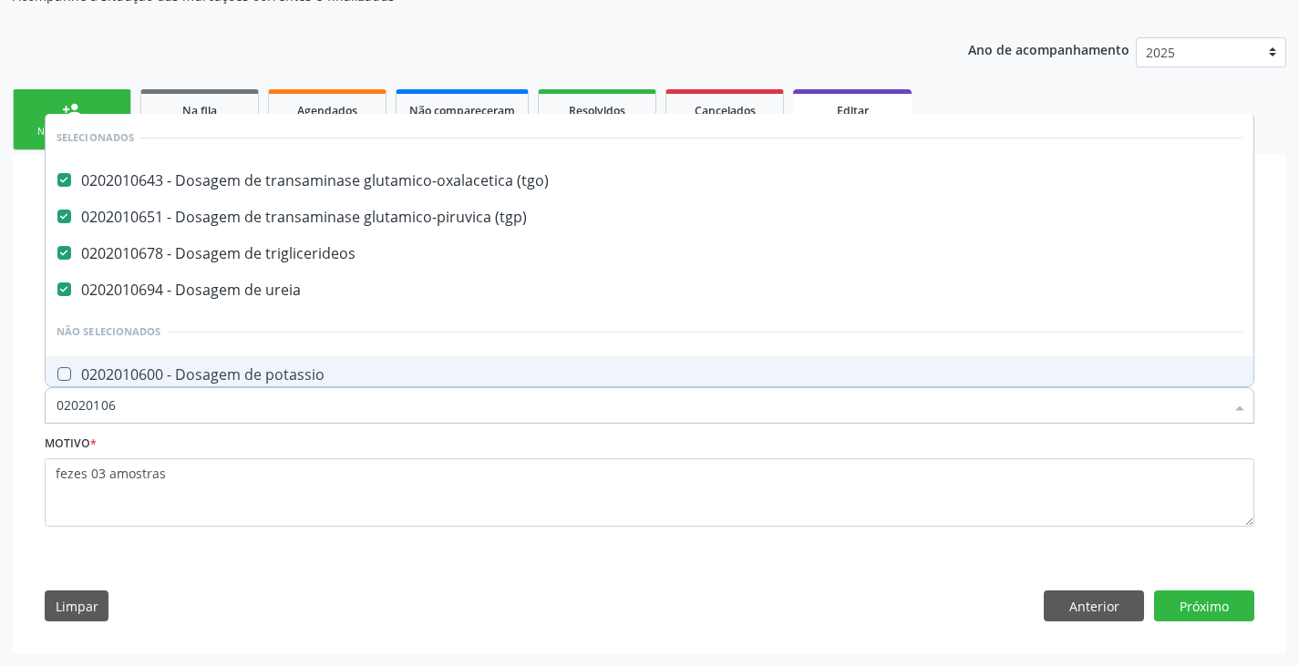
checkbox transferrina "true"
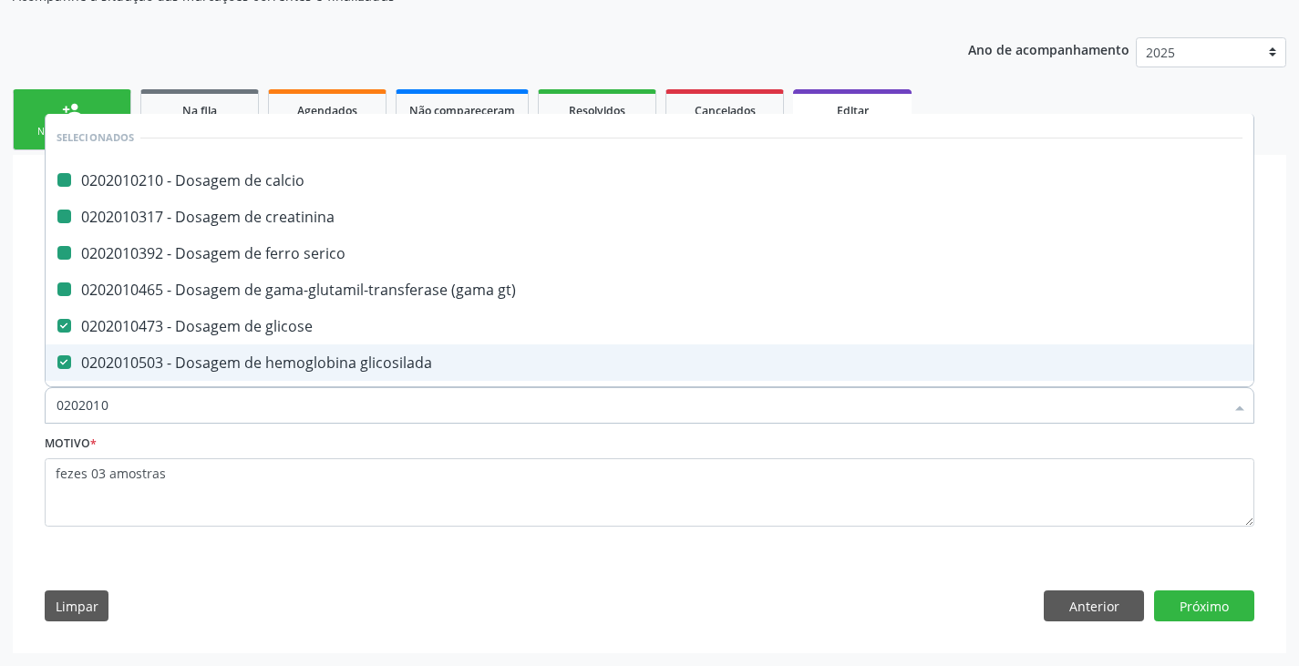
type input "02020101"
checkbox calcio "false"
checkbox creatinina "false"
checkbox serico "false"
checkbox gt\) "false"
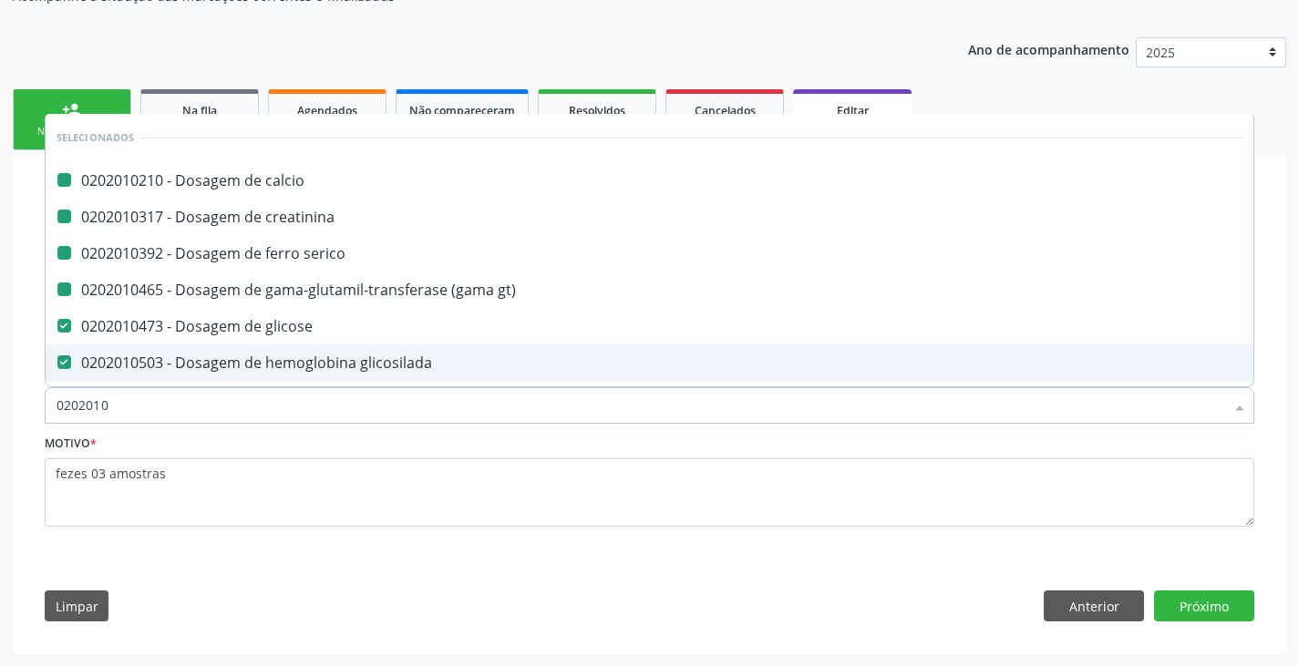
checkbox glicosilada "false"
checkbox \(tgo\) "false"
checkbox \(tgp\) "false"
checkbox triglicerideos "false"
checkbox ureia "false"
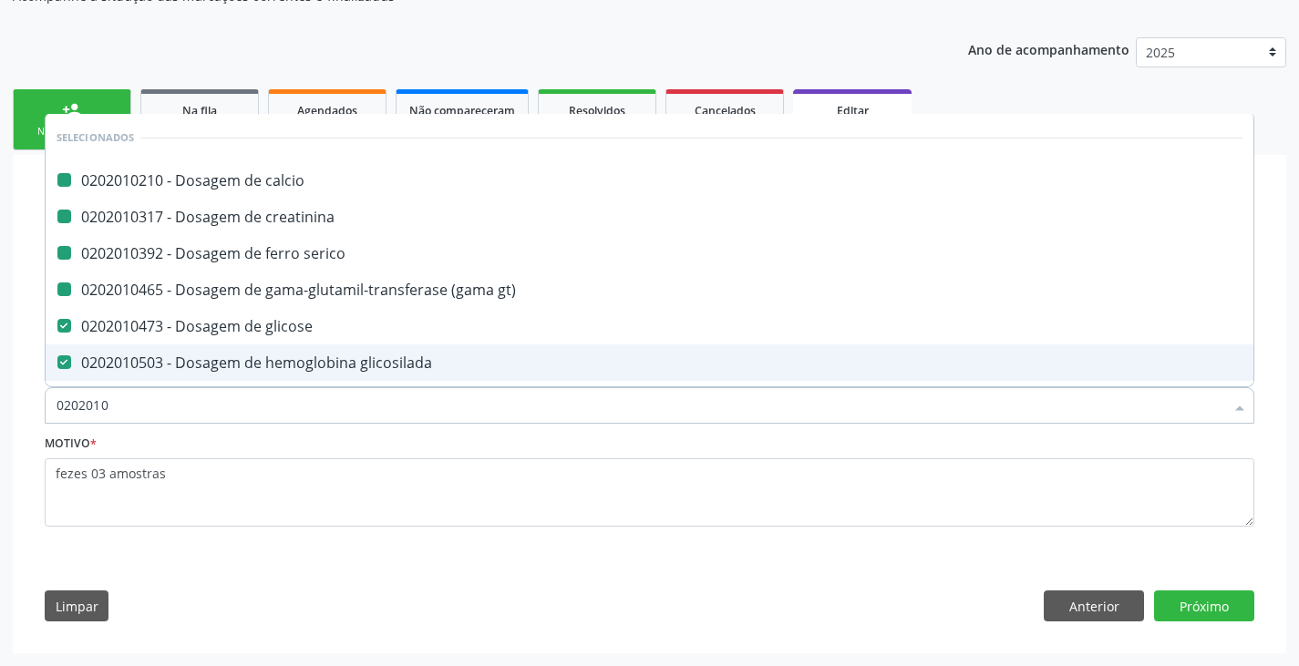
checkbox glicose "false"
type input "020201012"
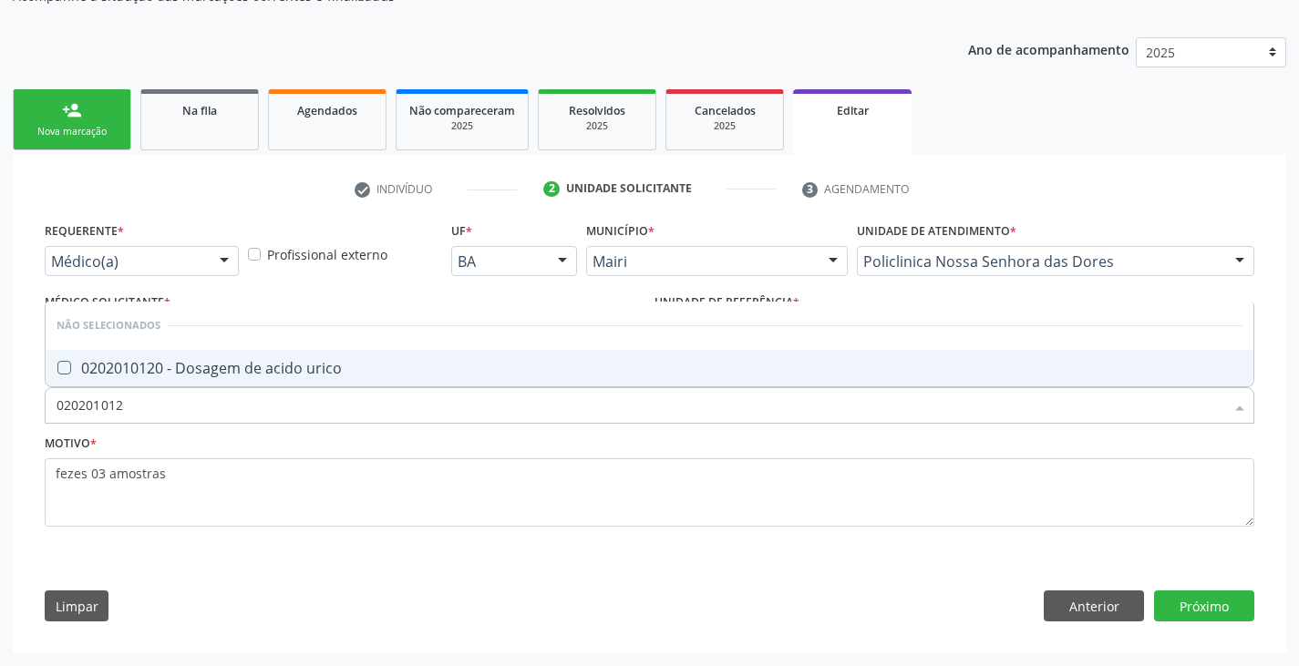
click at [165, 375] on div "0202010120 - Dosagem de acido urico" at bounding box center [649, 368] width 1186 height 15
checkbox urico "true"
type input "02020101"
checkbox urico "false"
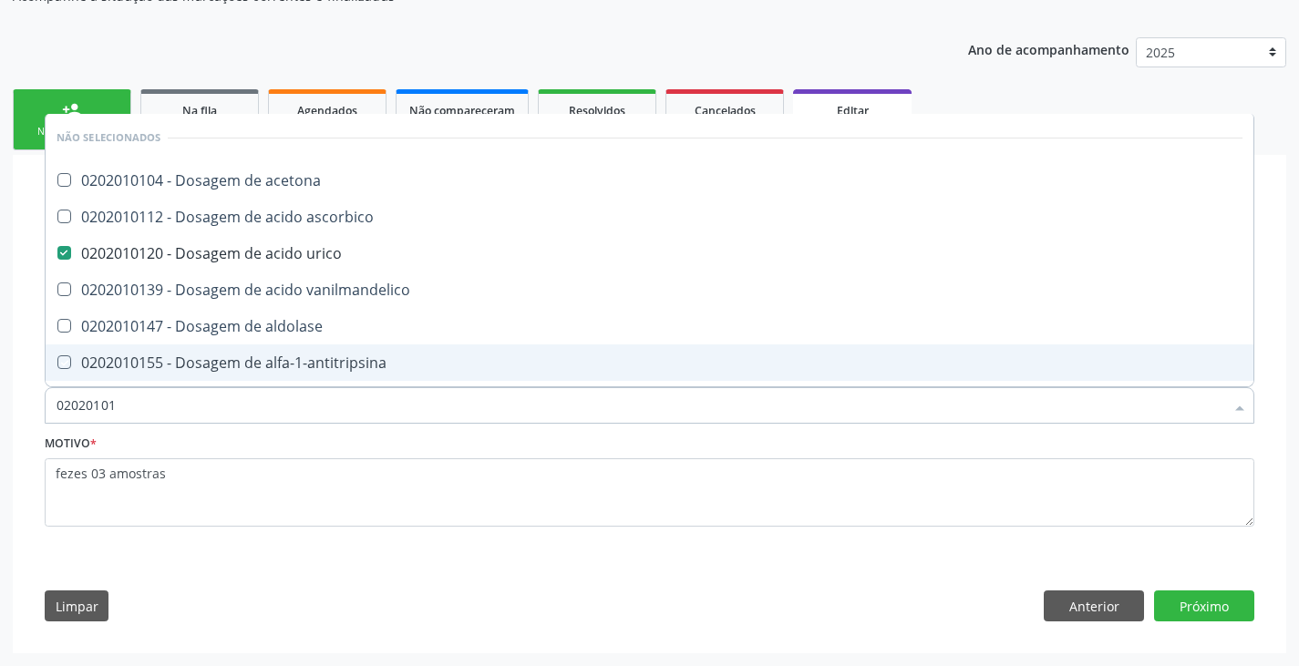
type input "0202010"
checkbox acetona "true"
checkbox ascorbico "true"
checkbox vanilmandelico "true"
checkbox aldolase "true"
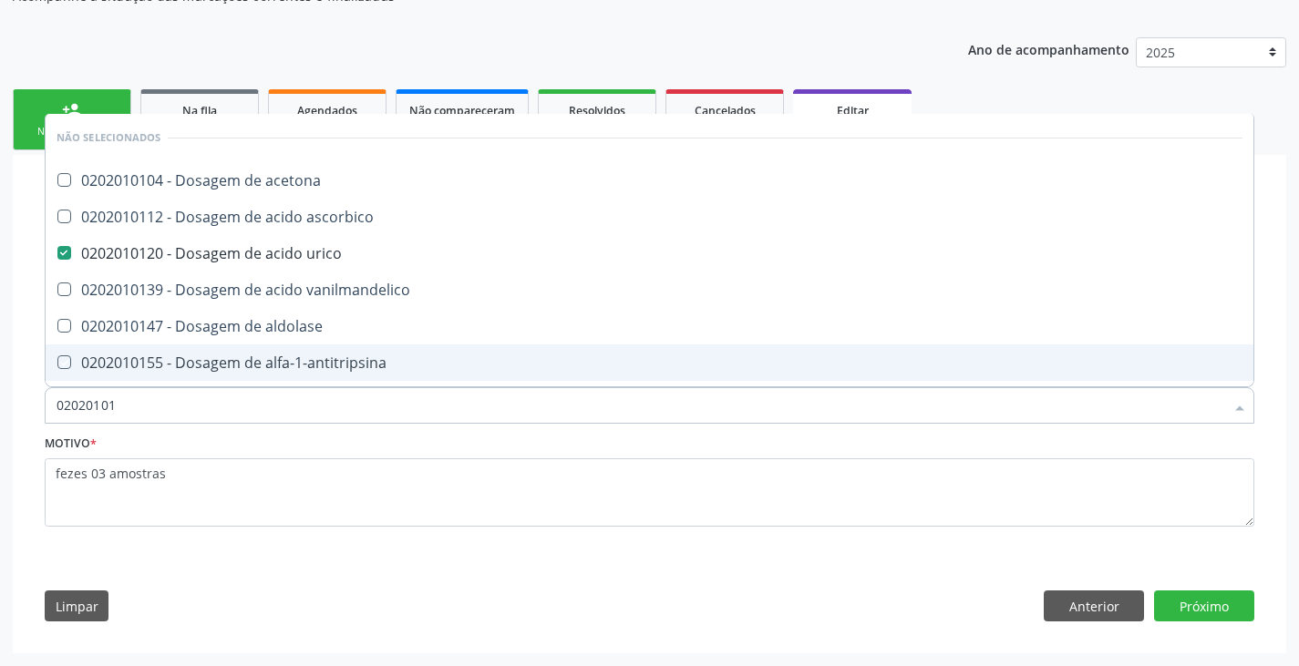
checkbox alfa-1-antitripsina "true"
checkbox acida "true"
checkbox alfa-2-macroglobulina "true"
checkbox amilase "true"
checkbox amonia "true"
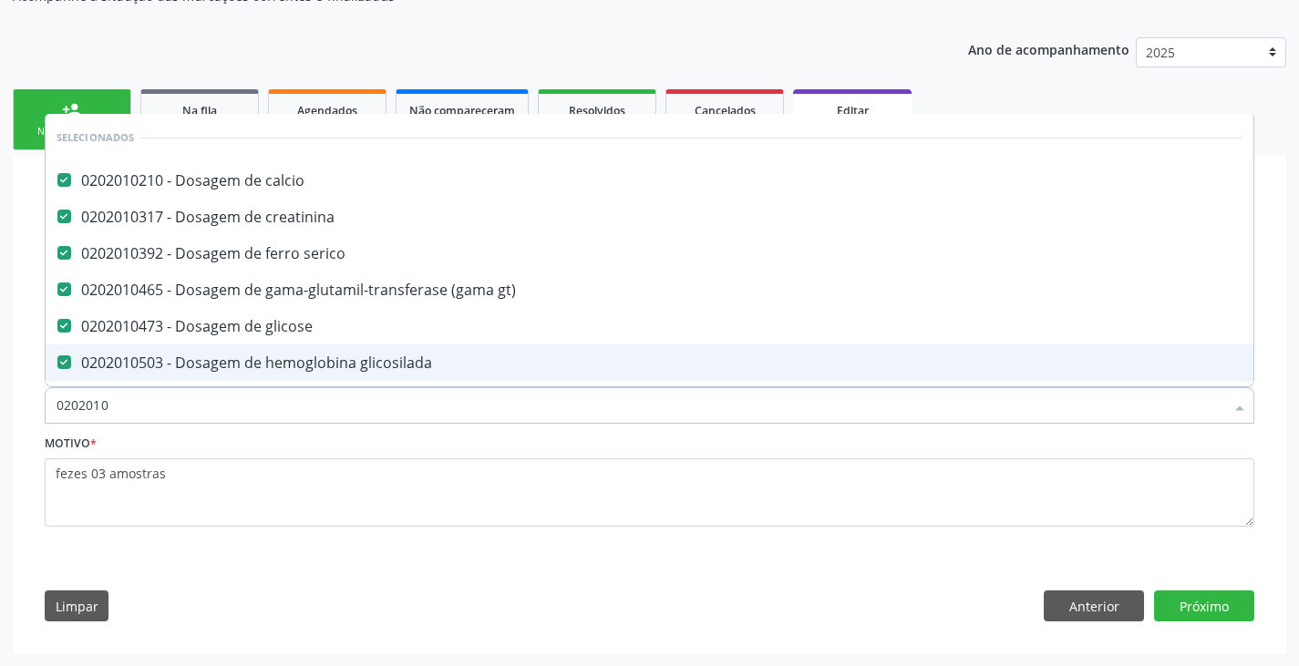
type input "02020104"
checkbox gt\) "false"
checkbox glicose "false"
checkbox glicosilada "false"
checkbox \(tgo\) "false"
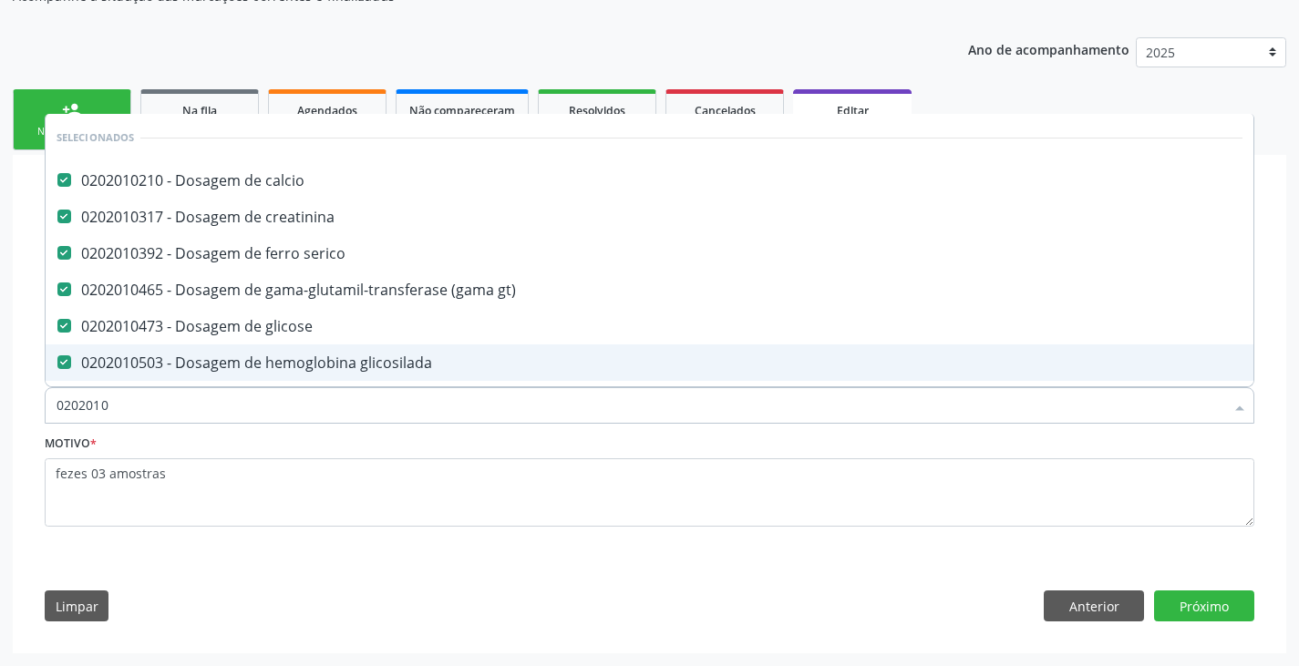
checkbox \(tgp\) "false"
checkbox triglicerideos "false"
checkbox ureia "false"
type input "02020105"
checkbox serico "false"
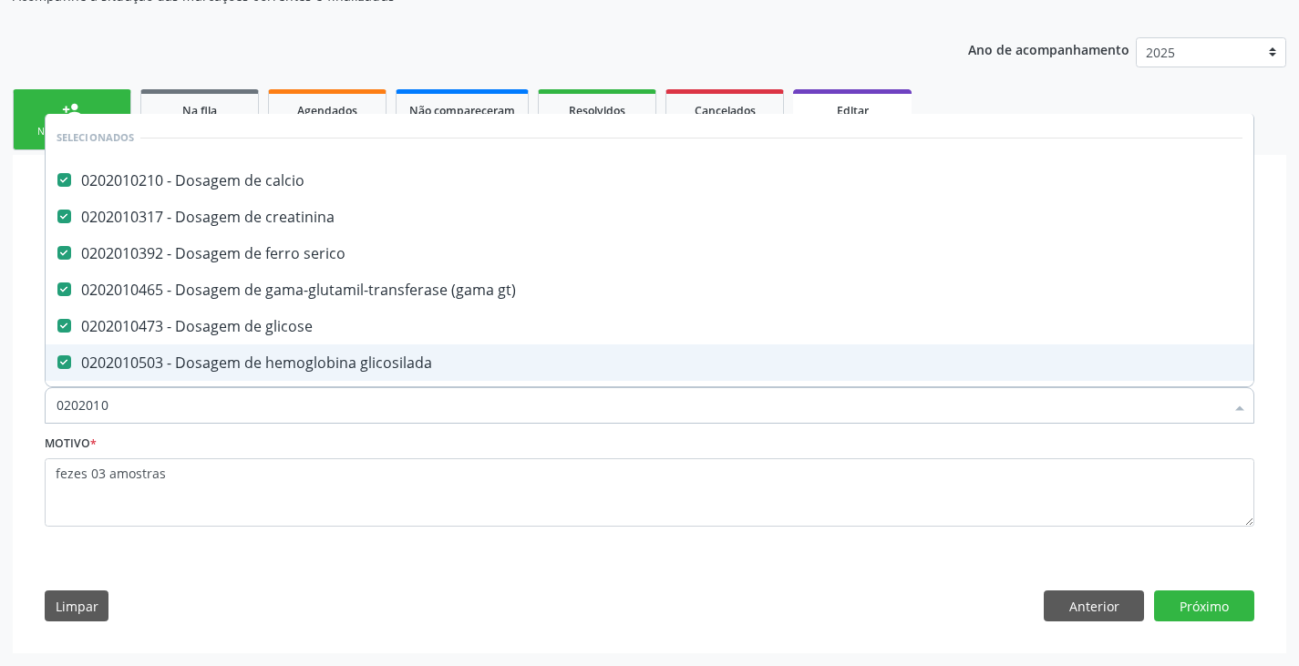
checkbox gt\) "false"
checkbox glicose "false"
checkbox glicosilada "false"
checkbox \(tgo\) "false"
checkbox \(tgp\) "false"
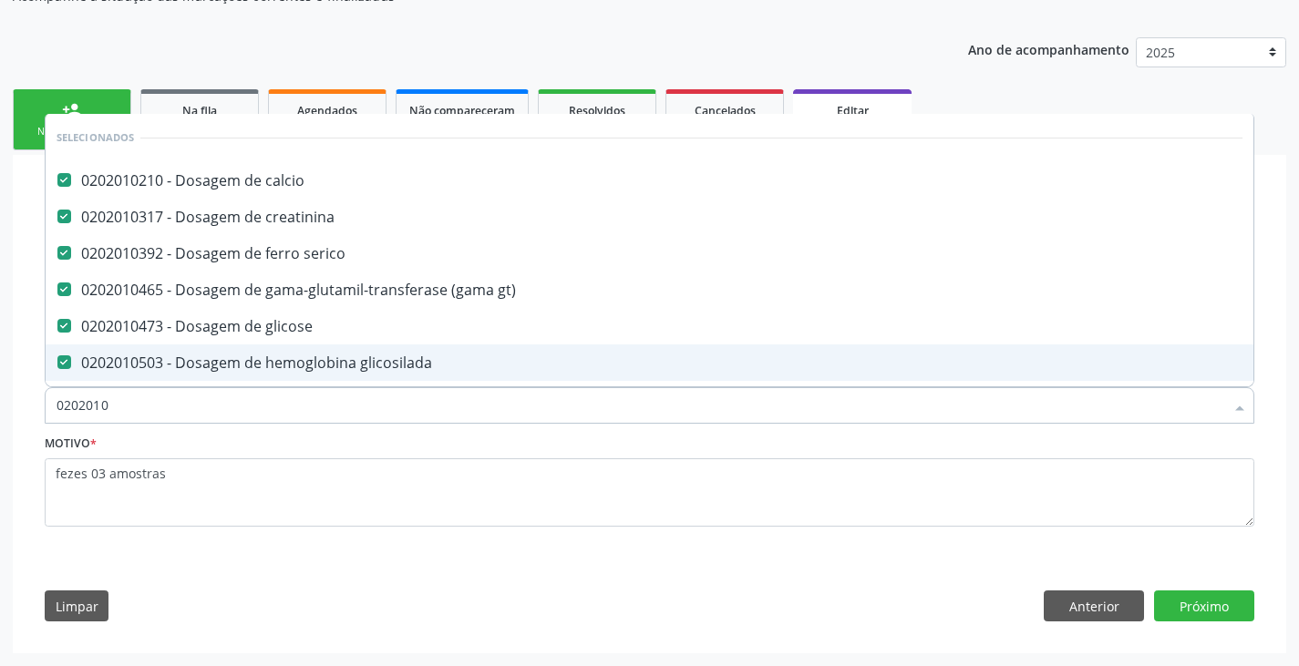
checkbox triglicerideos "false"
checkbox ureia "false"
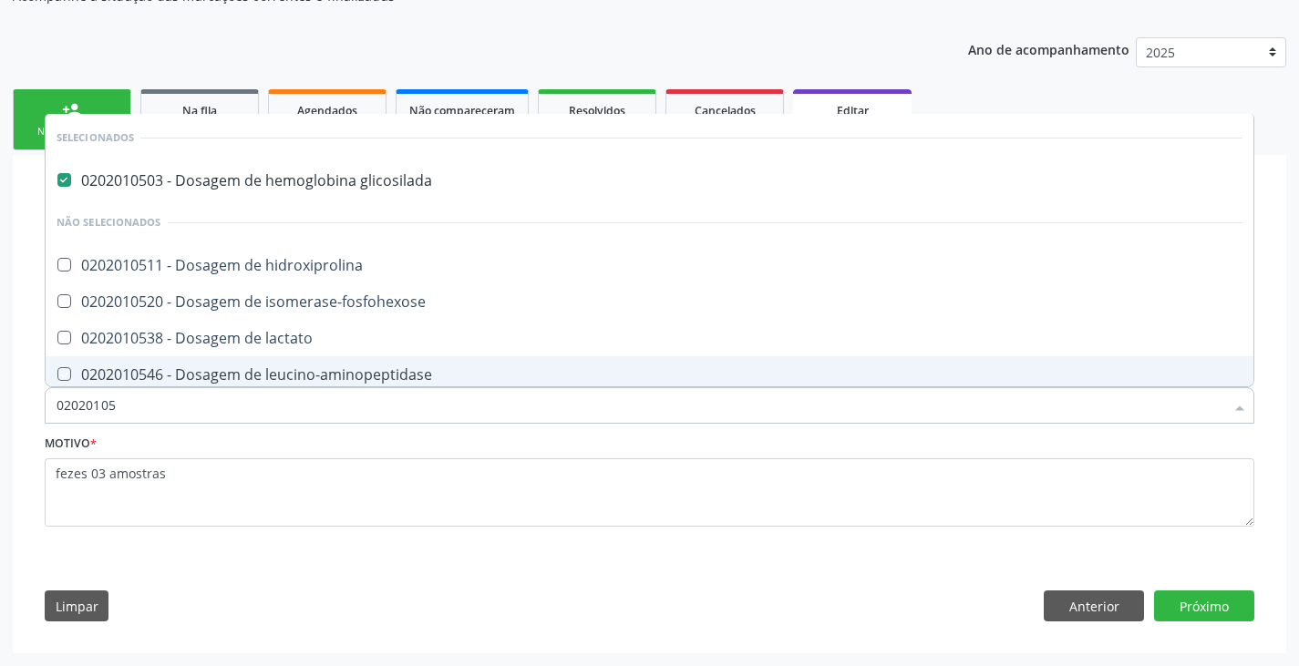
type input "0202010"
checkbox hidroxiprolina "true"
checkbox isomerase-fosfohexose "true"
checkbox lactato "true"
checkbox leucino-aminopeptidase "true"
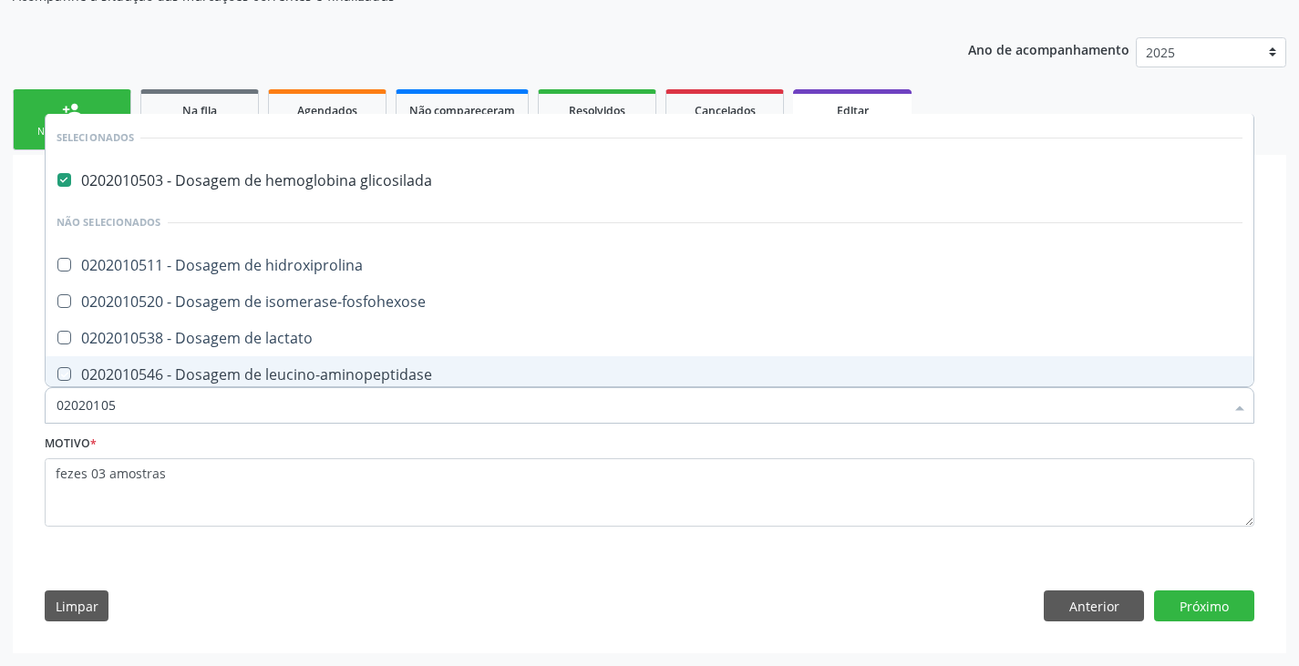
checkbox lipase "true"
checkbox magnesio "true"
checkbox muco-proteinas "true"
checkbox piruvato "true"
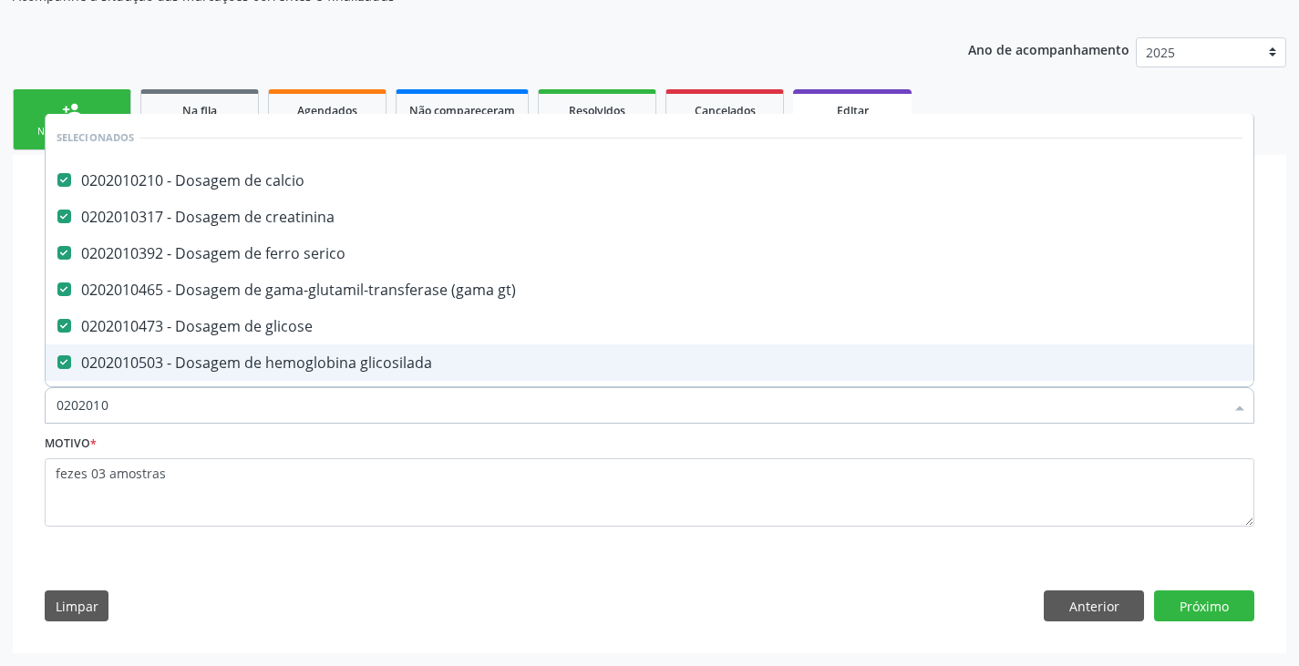
type input "02020106"
checkbox glicosilada "false"
checkbox \(tgo\) "false"
checkbox \(tgp\) "false"
checkbox triglicerideos "false"
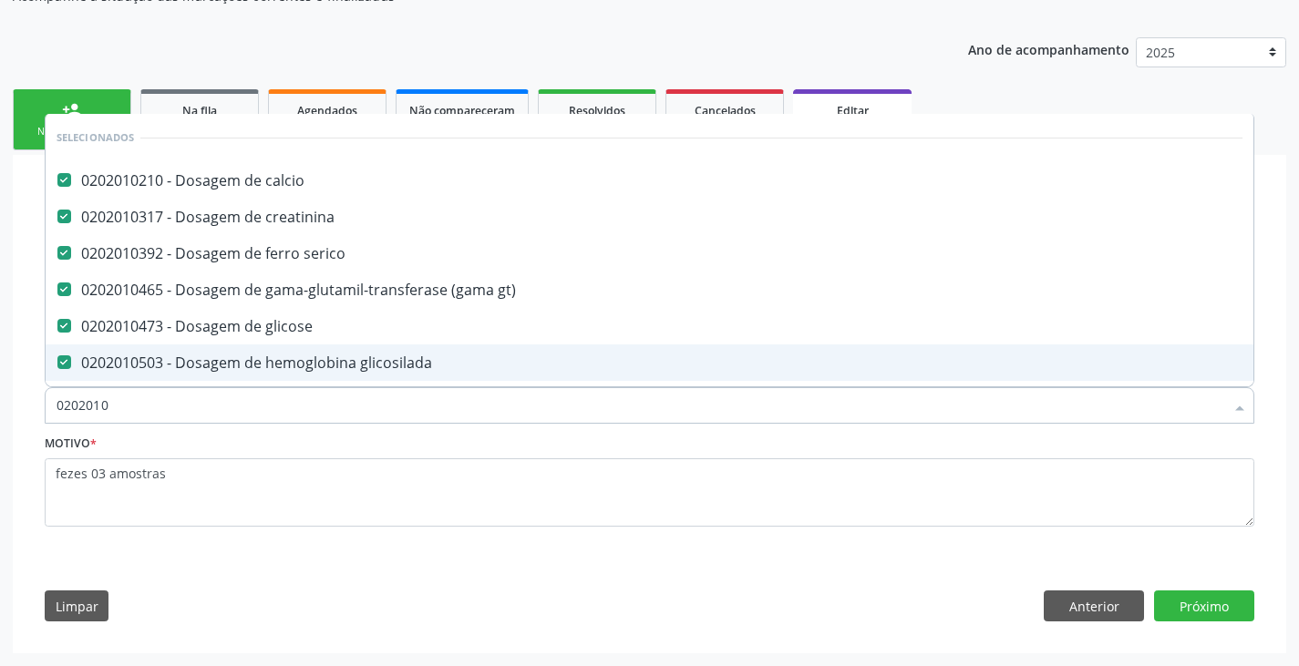
checkbox ureia "false"
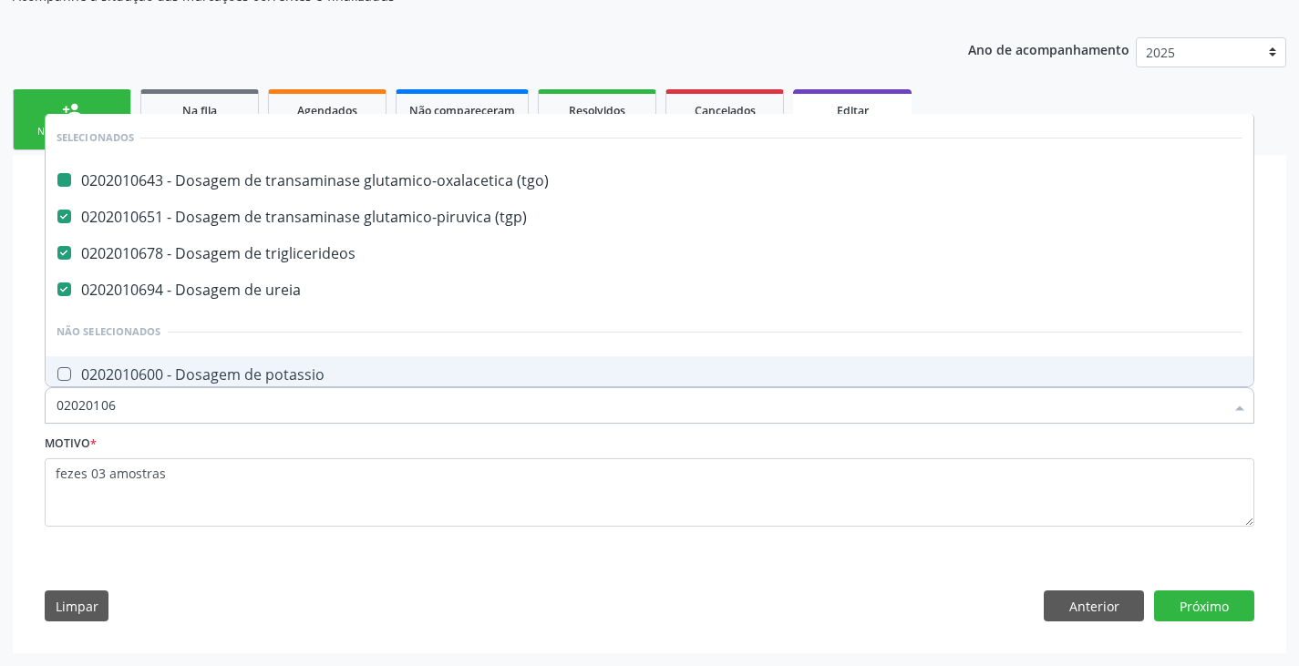
type input "020201060"
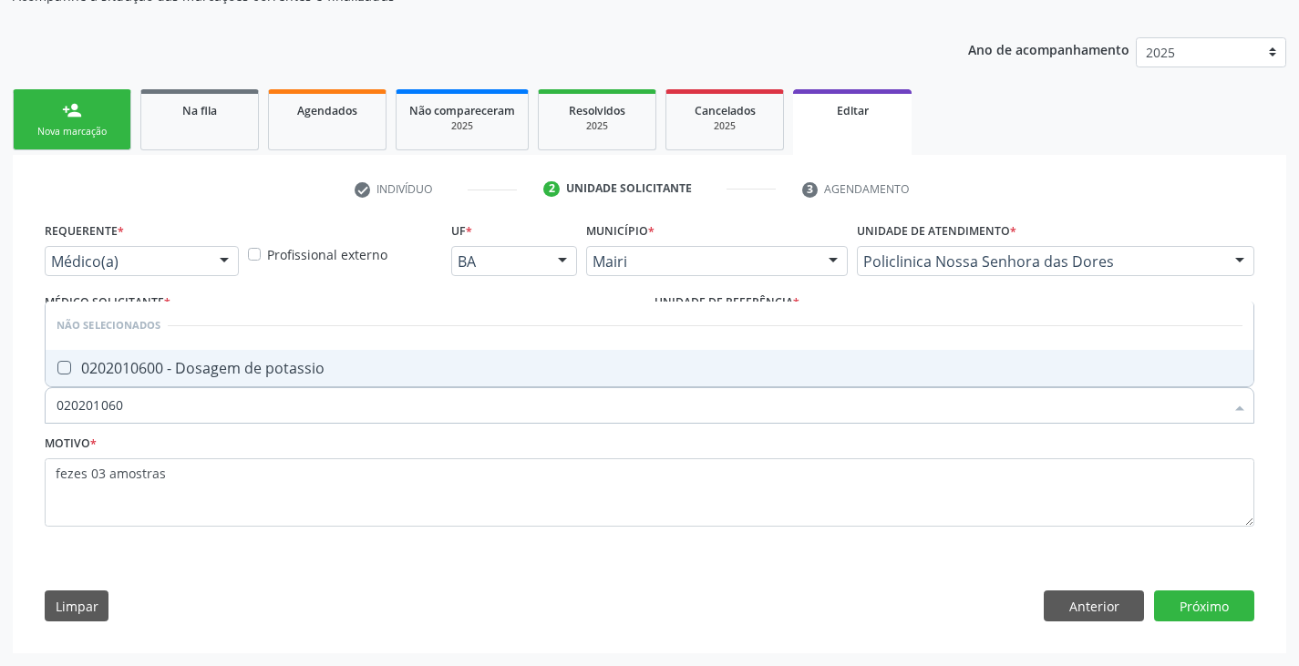
click at [165, 375] on div "0202010600 - Dosagem de potassio" at bounding box center [649, 368] width 1186 height 15
checkbox potassio "true"
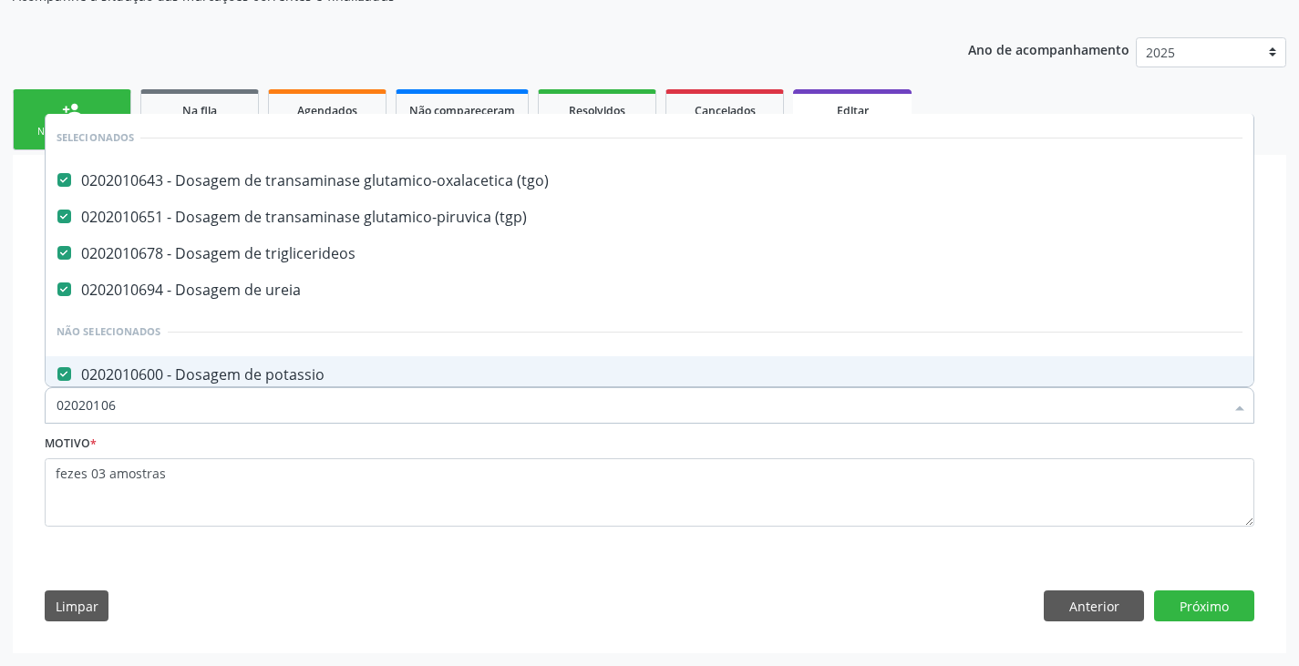
type input "020201063"
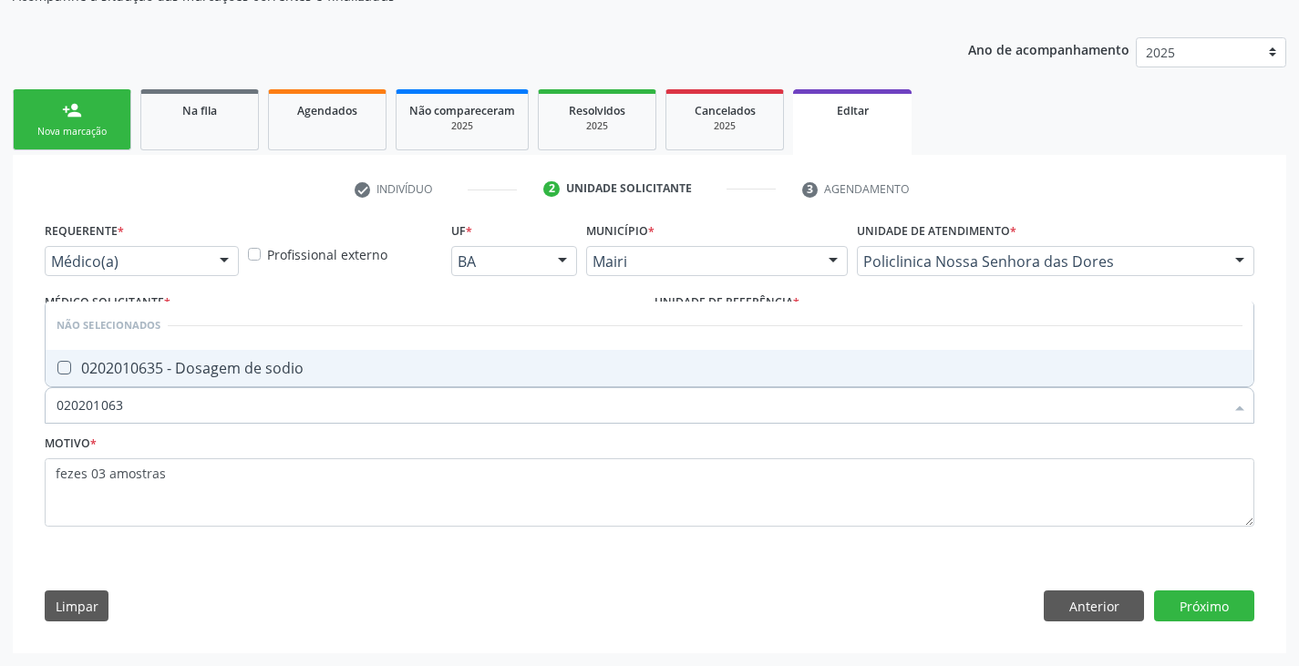
click at [165, 375] on div "0202010635 - Dosagem de sodio" at bounding box center [649, 368] width 1186 height 15
checkbox sodio "true"
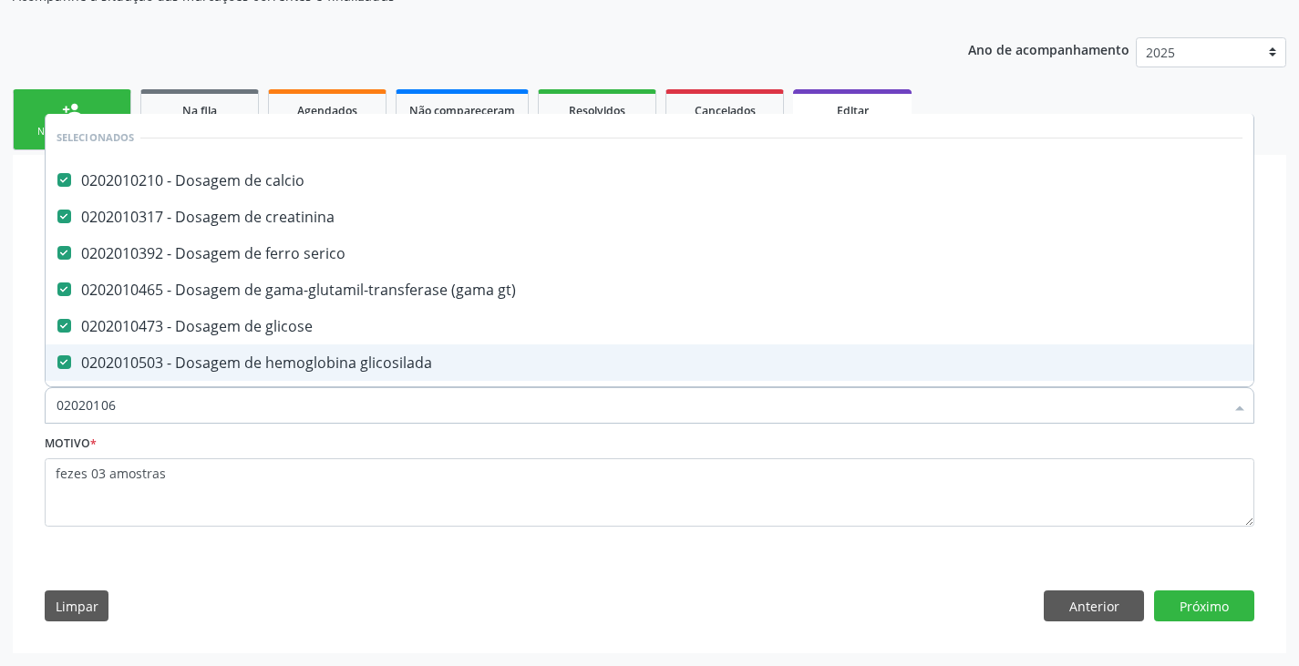
type input "0202010"
checkbox \(tgo\) "true"
checkbox \(tgp\) "true"
checkbox ureia "true"
type input "02020102"
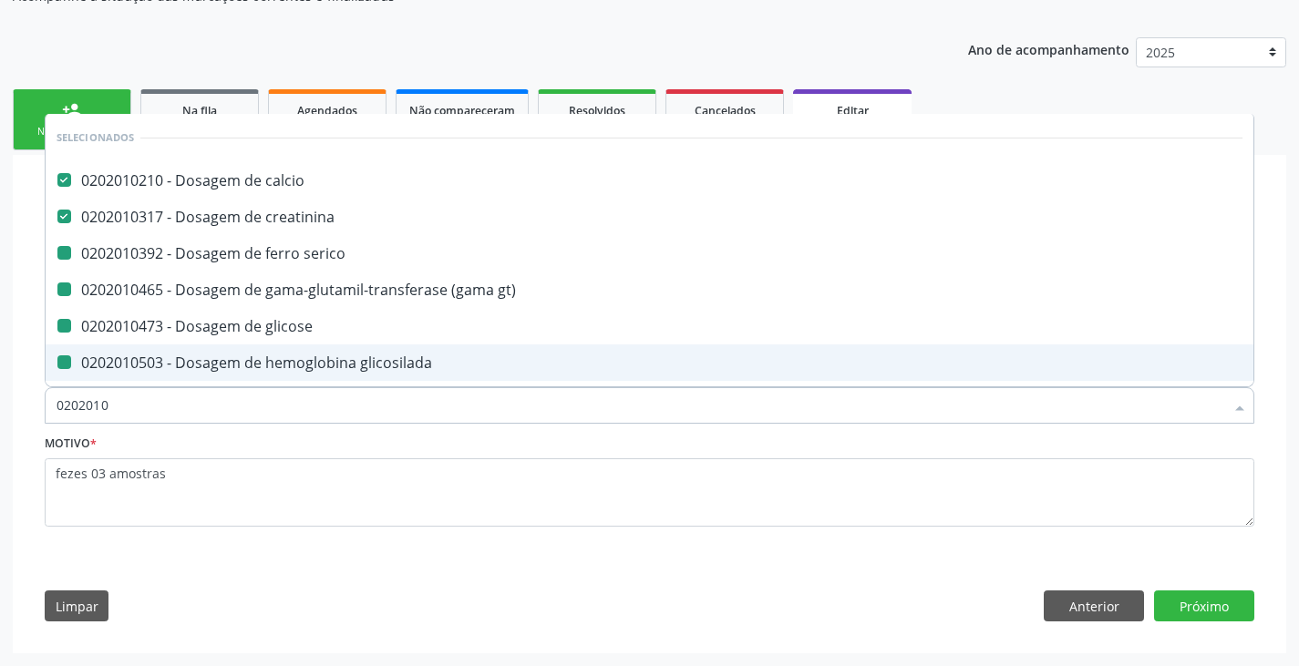
checkbox serico "false"
checkbox gt\) "false"
checkbox glicosilada "false"
checkbox \(tgo\) "false"
checkbox \(tgp\) "false"
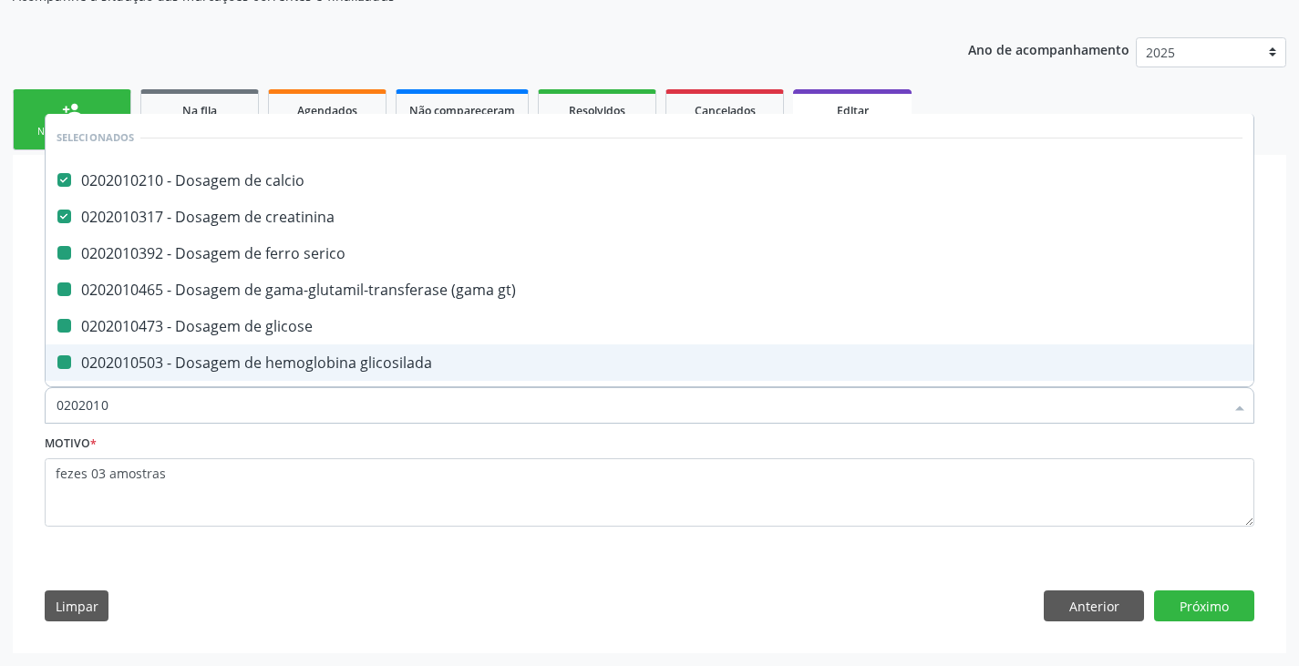
checkbox glicose "false"
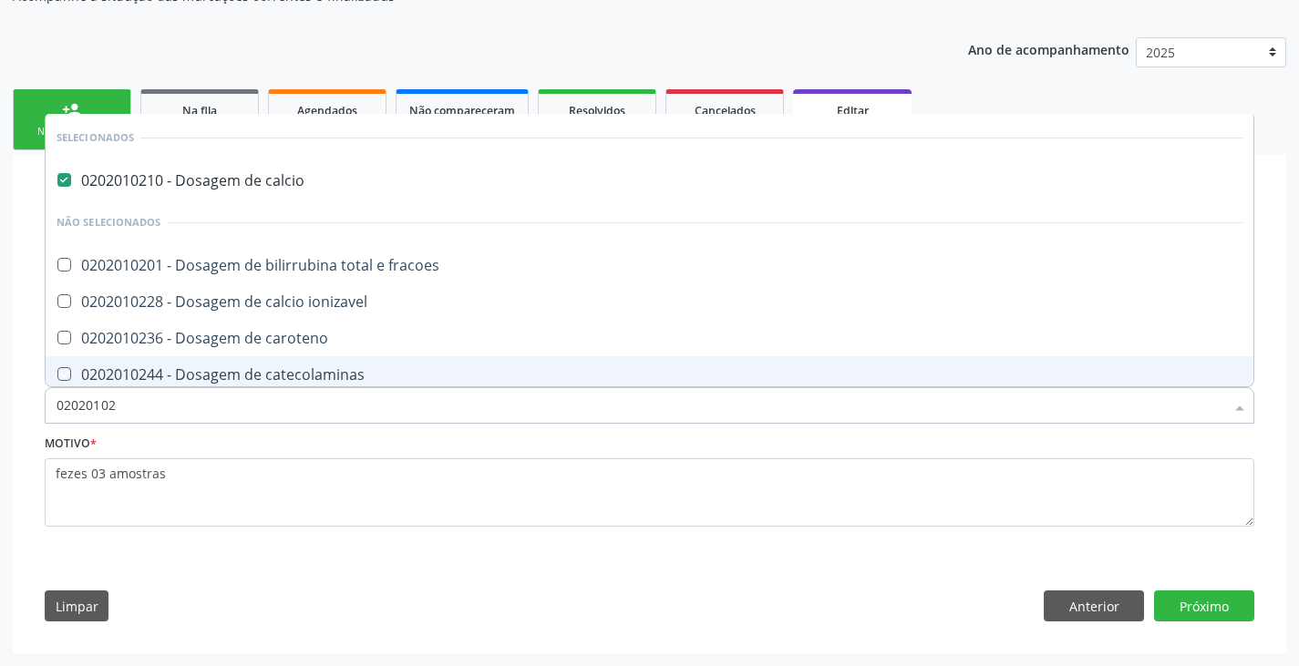
type input "0202010"
checkbox fracoes "true"
checkbox ionizavel "true"
checkbox caroteno "true"
checkbox catecolaminas "true"
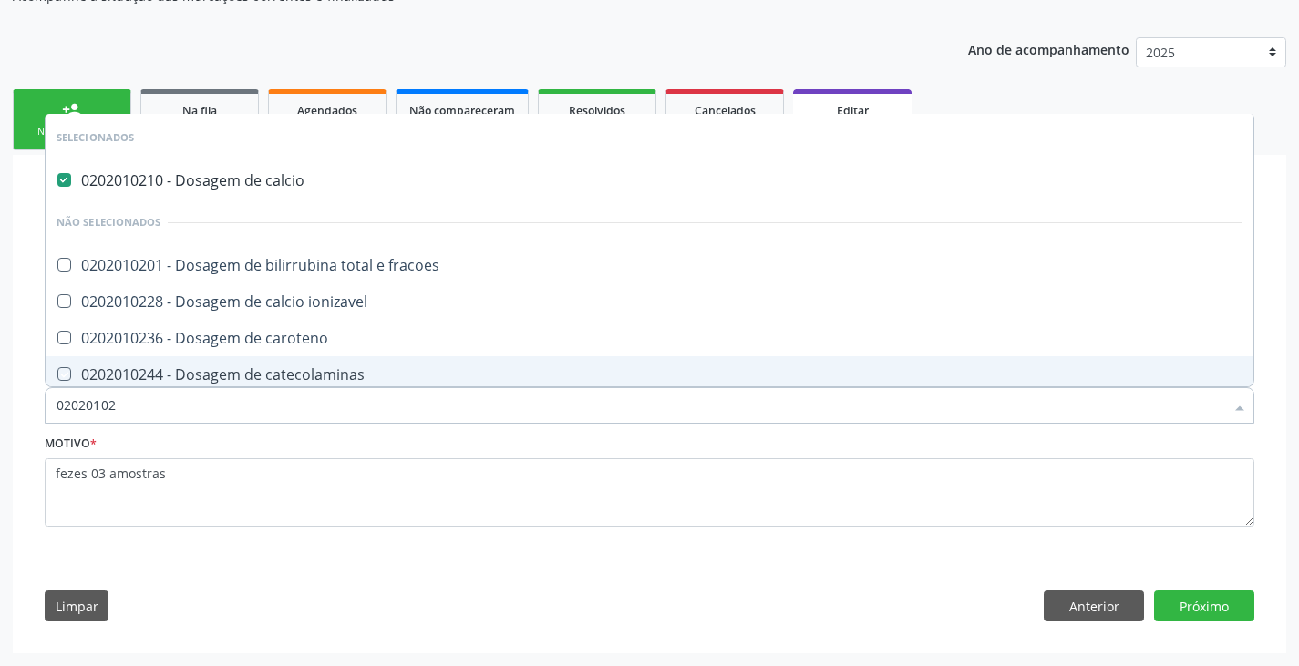
checkbox ceruloplasmina "true"
checkbox cloreto "true"
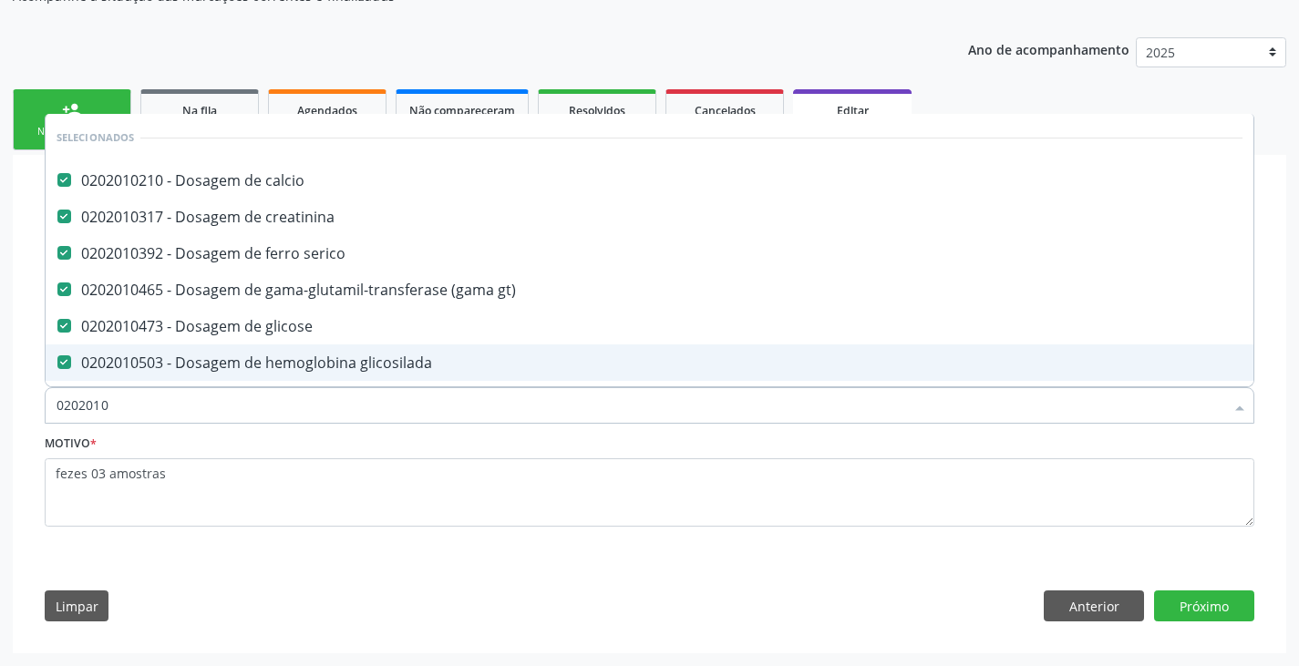
type input "02020106"
checkbox \(tgo\) "false"
checkbox \(tgp\) "false"
checkbox ureia "false"
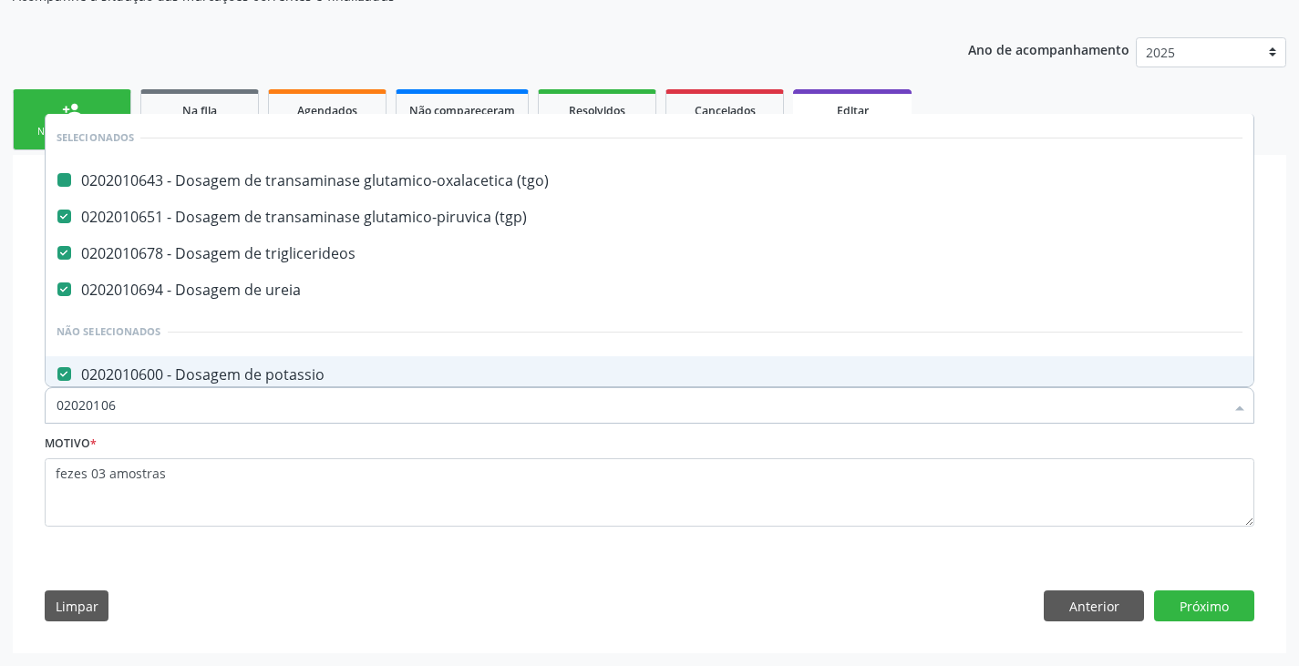
type input "020201068"
checkbox \(tgo\) "false"
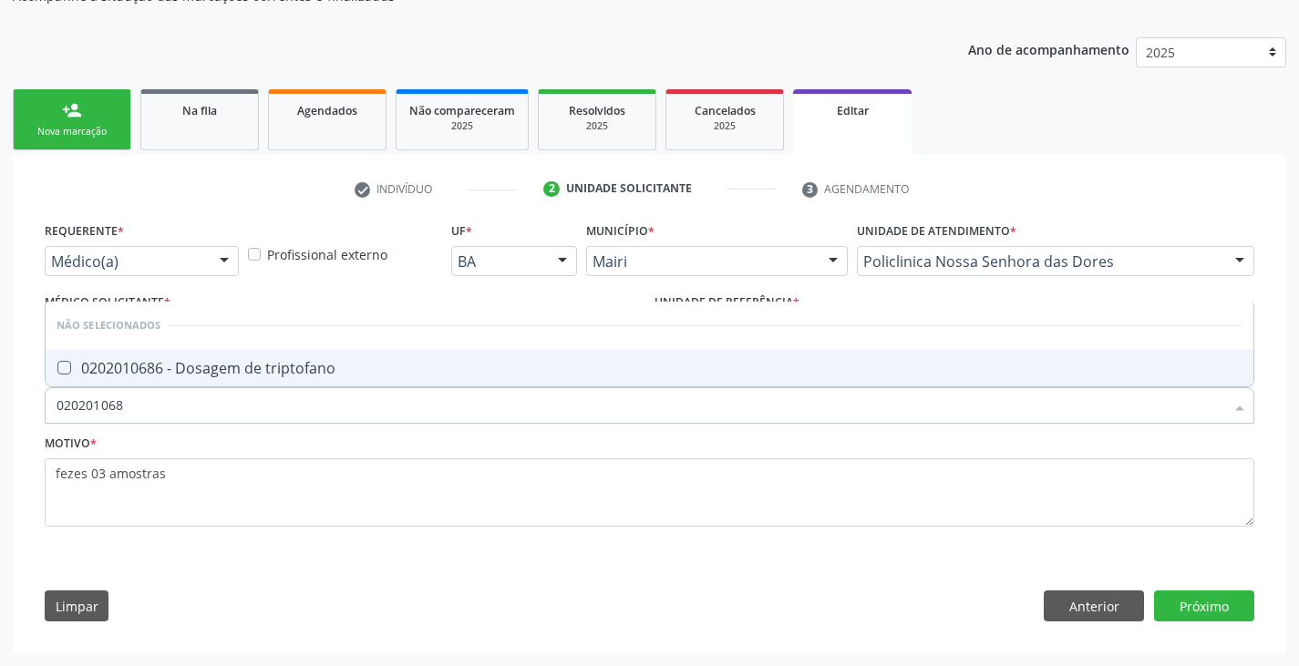
type input "02020106"
checkbox triptofano "true"
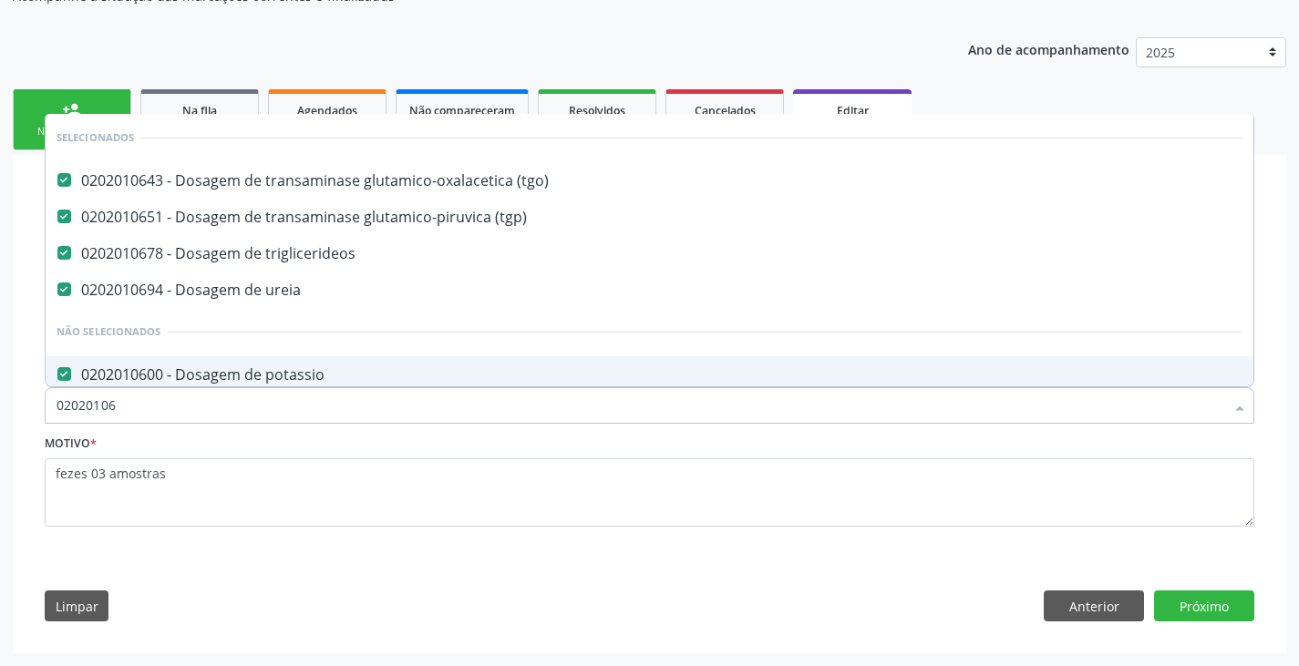
type input "0202010"
checkbox totais "true"
checkbox fracoes "true"
checkbox transferrina "true"
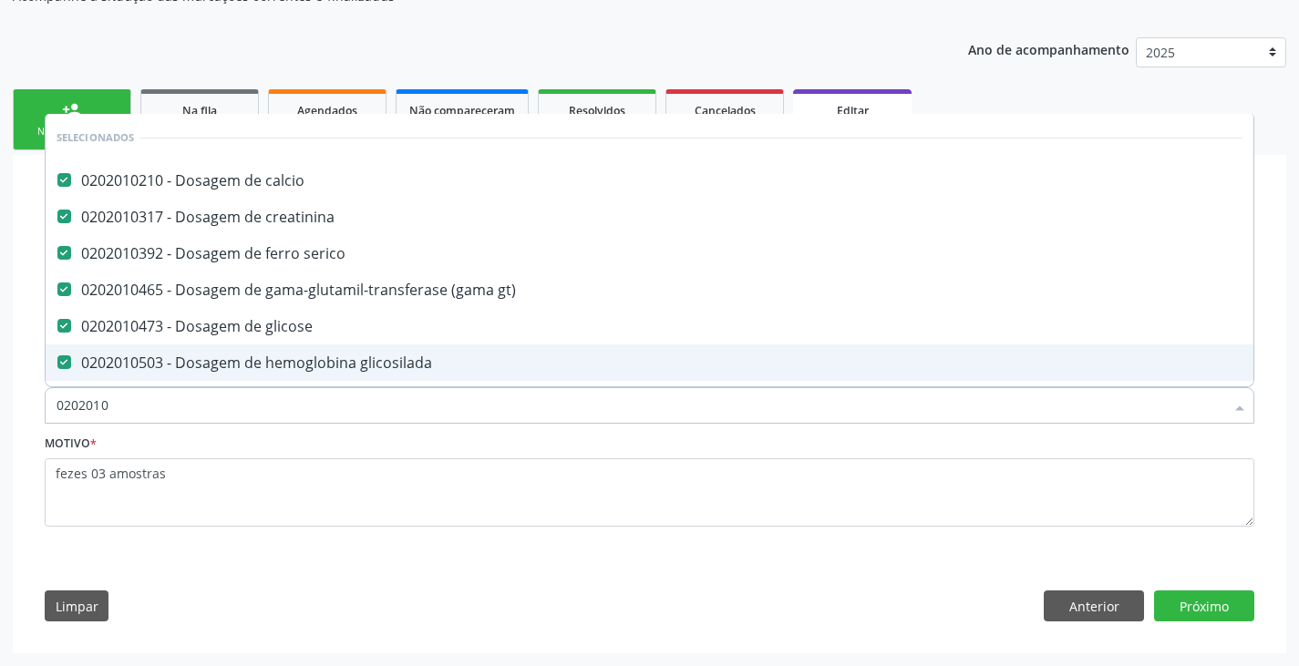
type input "020201"
checkbox urico "false"
checkbox alfa-2-macroglobulina "true"
checkbox hdl "false"
checkbox ldl "false"
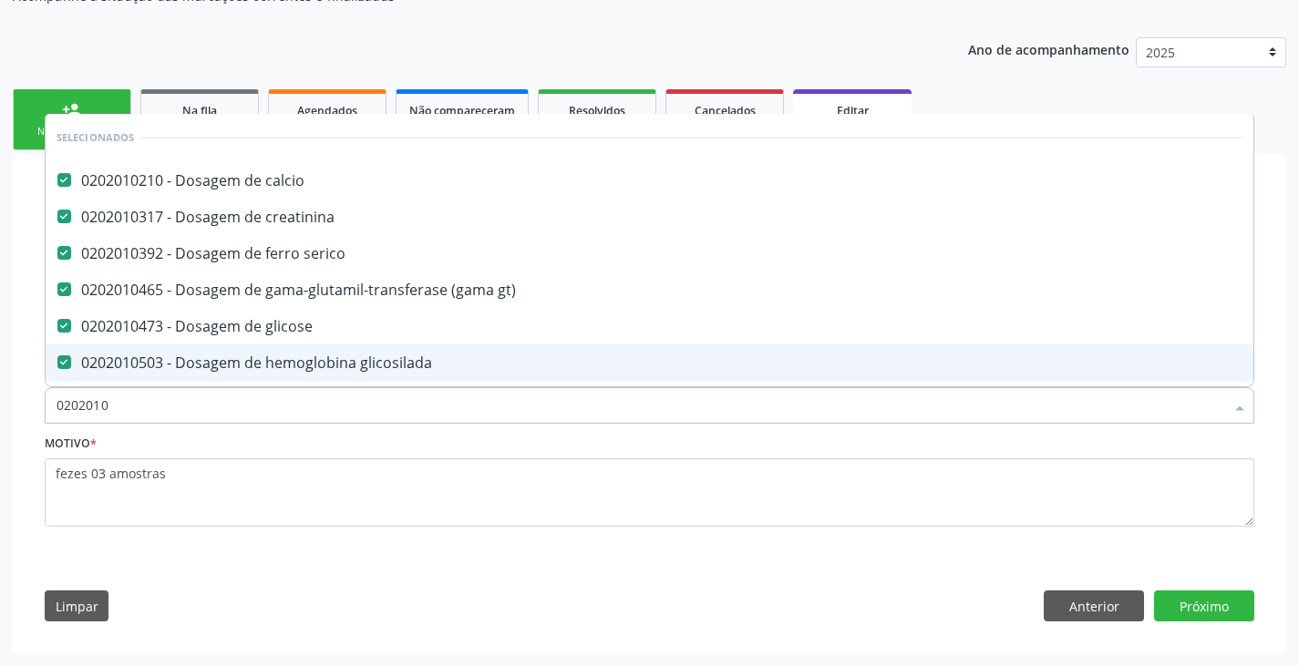
checkbox total "false"
checkbox glutamica "true"
checkbox latica "true"
checkbox fracionadas\) "true"
checkbox potassio "false"
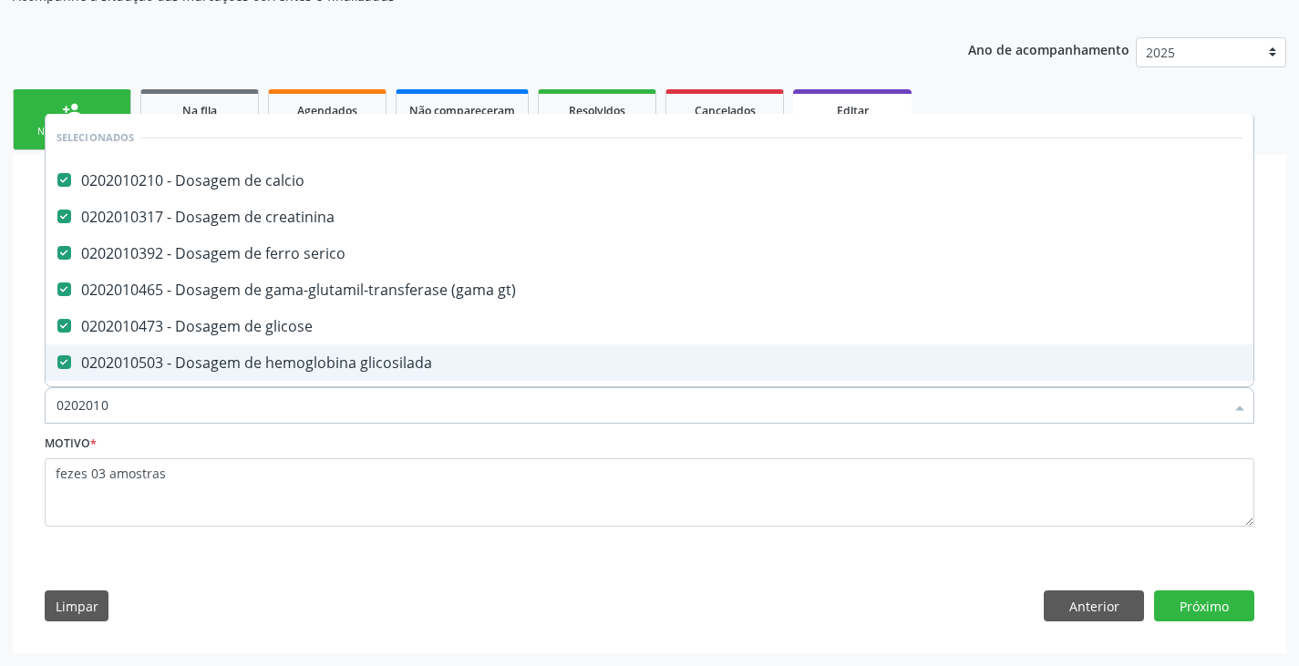
checkbox sodio "false"
checkbox \) "true"
type input "0"
checkbox \(dornic\) "true"
checkbox osmolar "true"
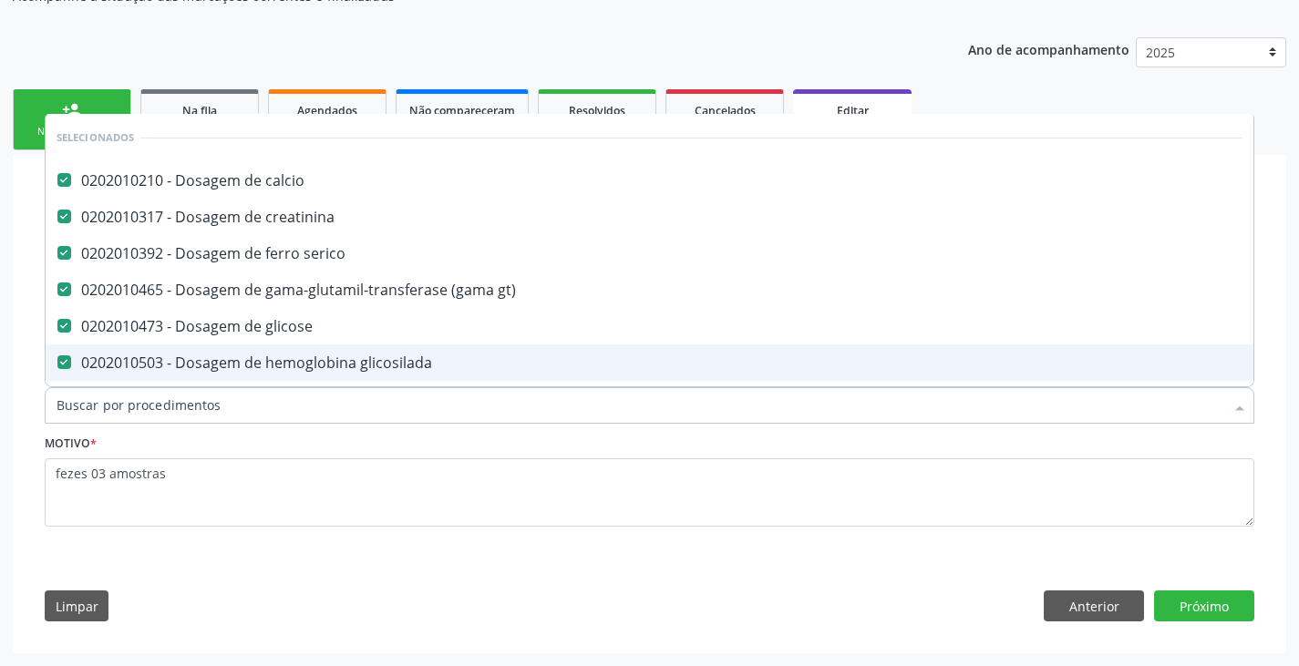
checkbox ferro "true"
checkbox urico "false"
checkbox hdl "false"
checkbox ldl "false"
checkbox total "false"
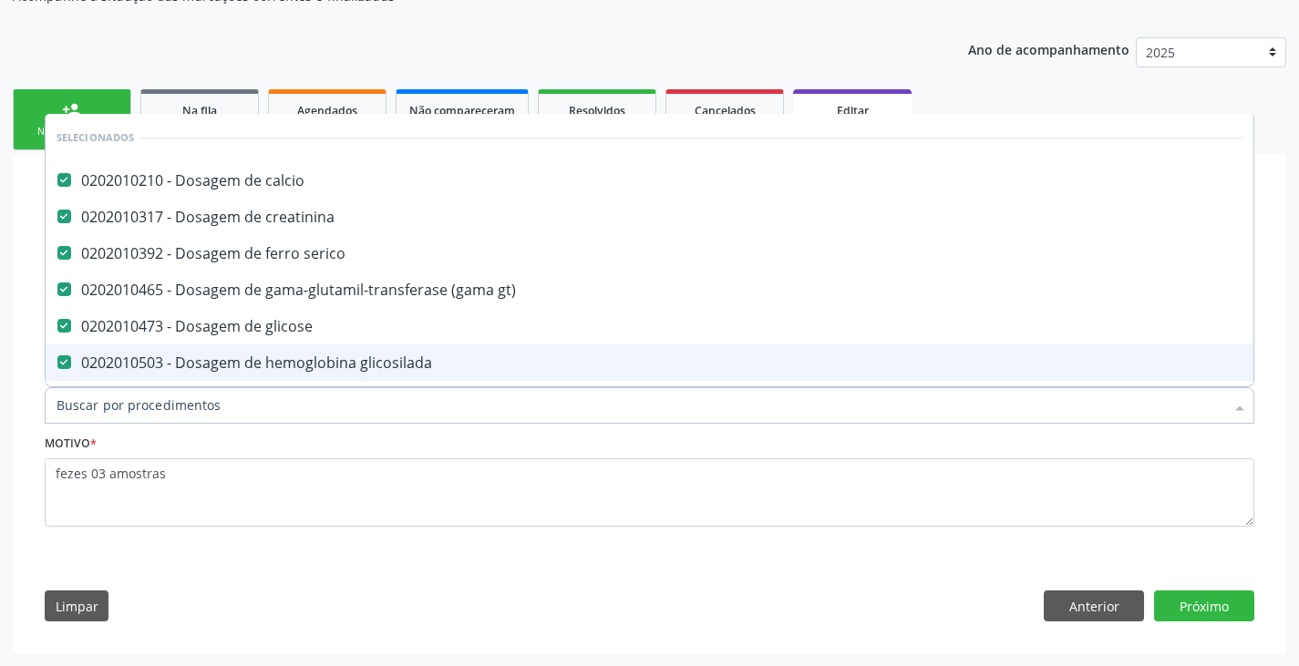
checkbox potassio "false"
checkbox sodio "false"
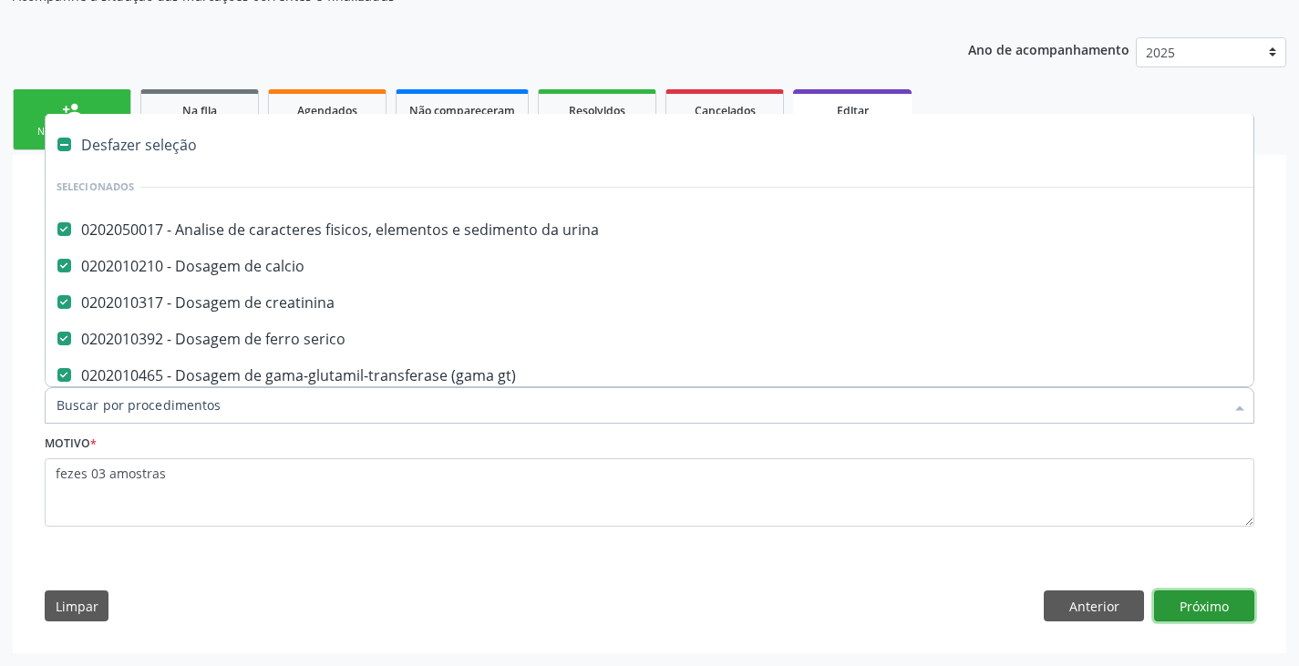
click at [1194, 613] on button "Próximo" at bounding box center [1204, 605] width 100 height 31
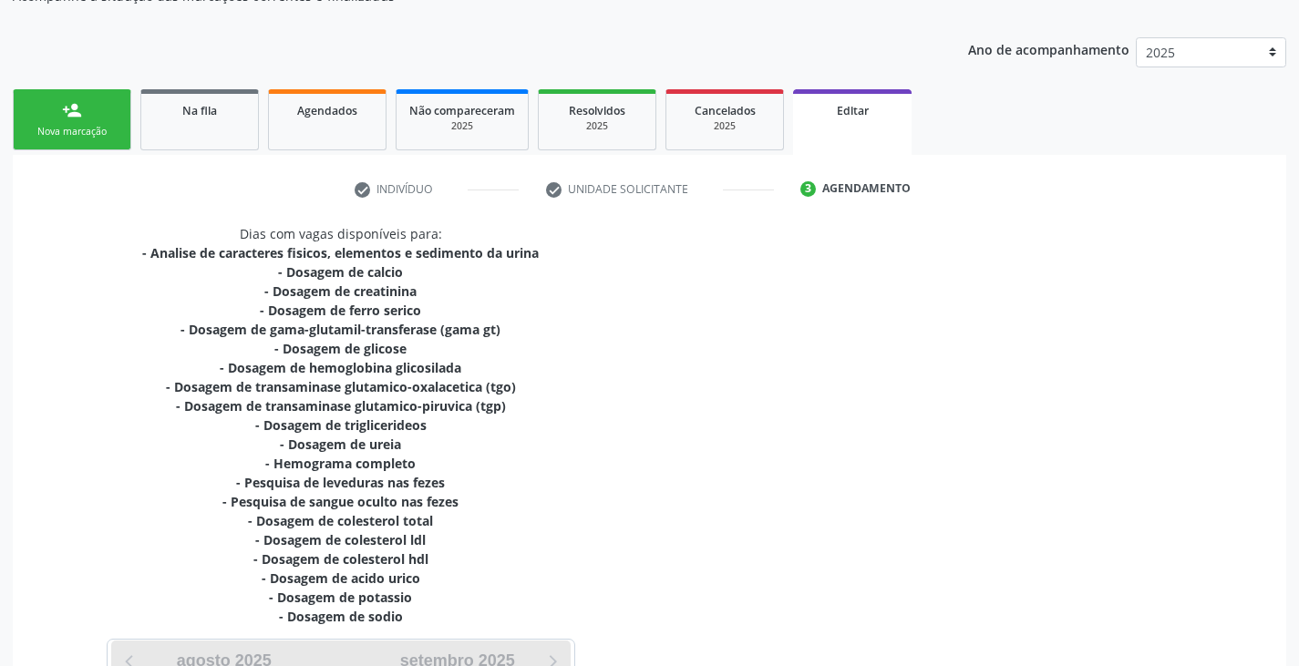
scroll to position [514, 0]
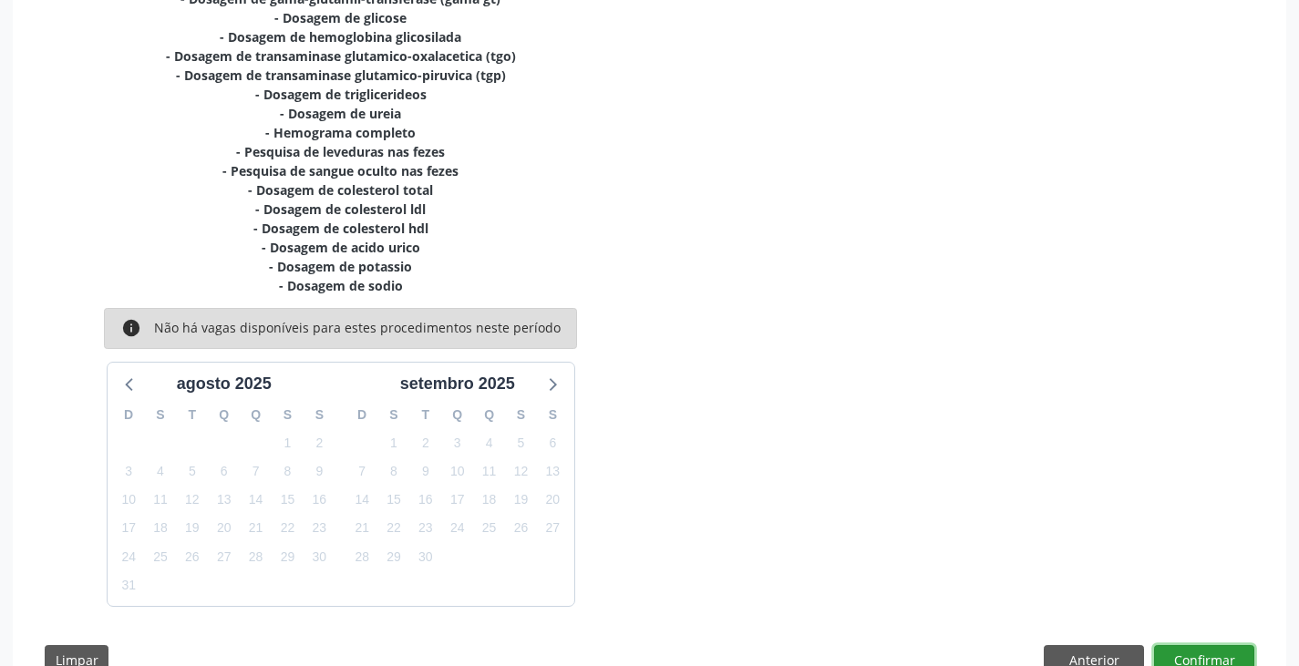
click at [1203, 659] on button "Confirmar" at bounding box center [1204, 660] width 100 height 31
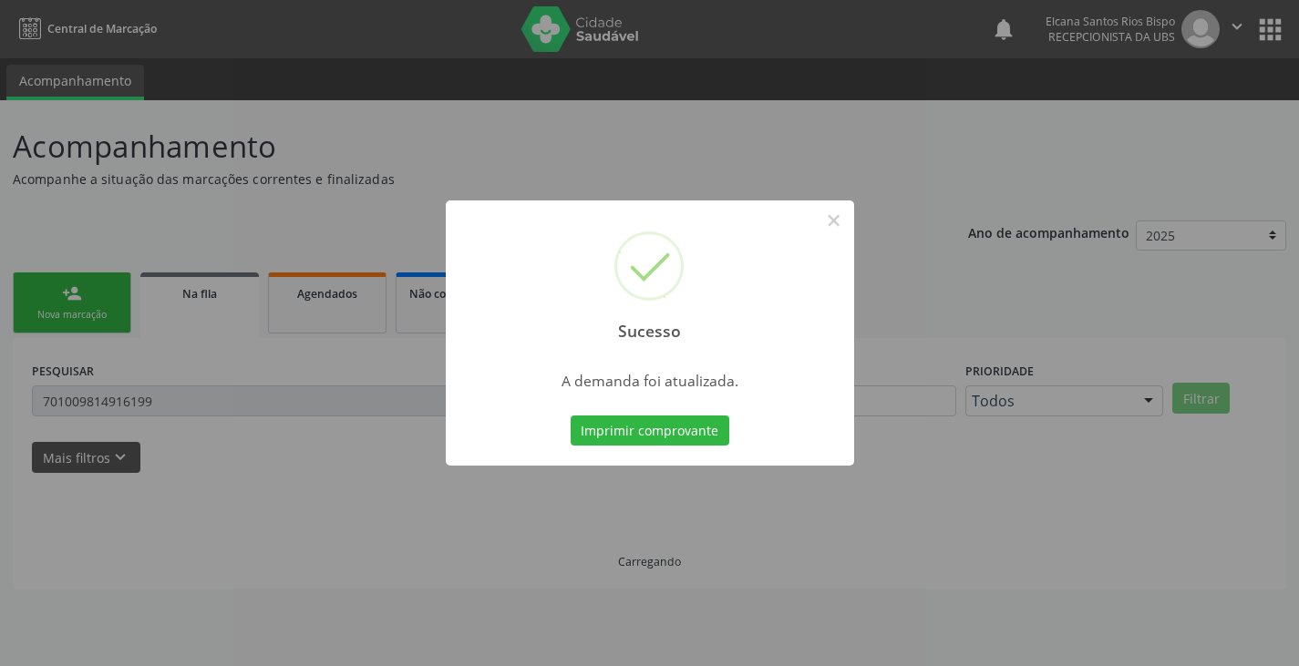
scroll to position [0, 0]
click at [1223, 604] on div "Sucesso × A demanda foi atualizada. Imprimir comprovante Cancel" at bounding box center [656, 333] width 1312 height 666
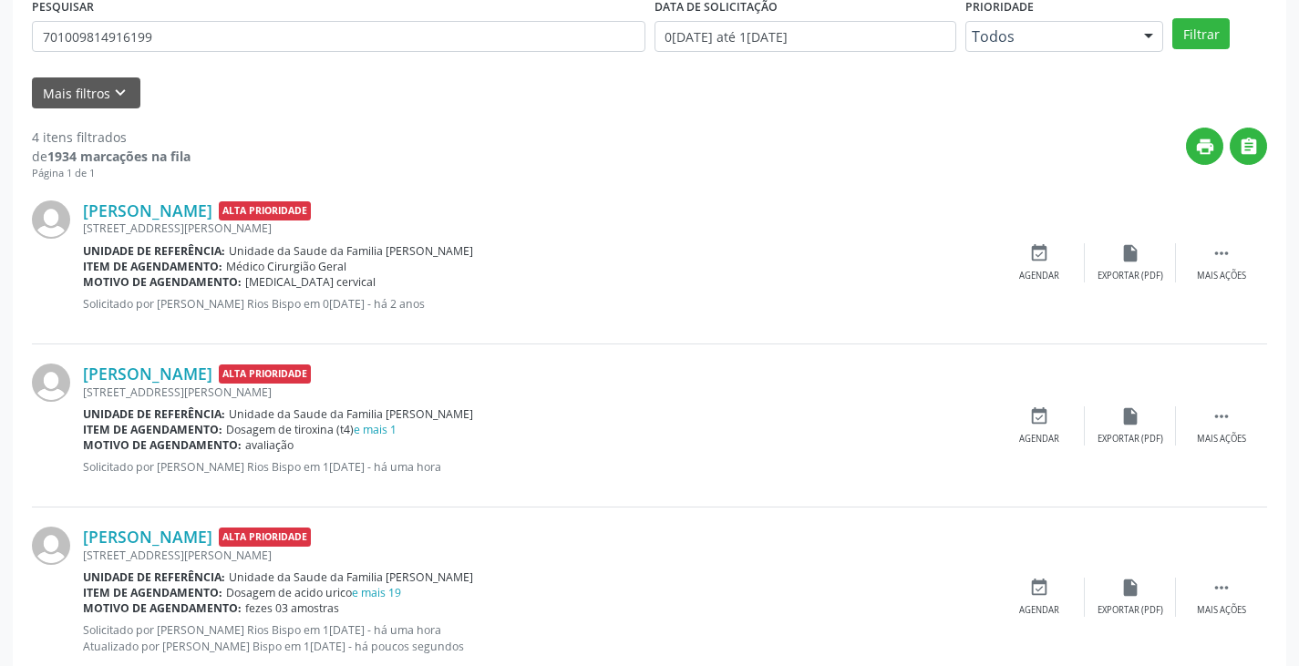
scroll to position [456, 0]
